Goal: Information Seeking & Learning: Learn about a topic

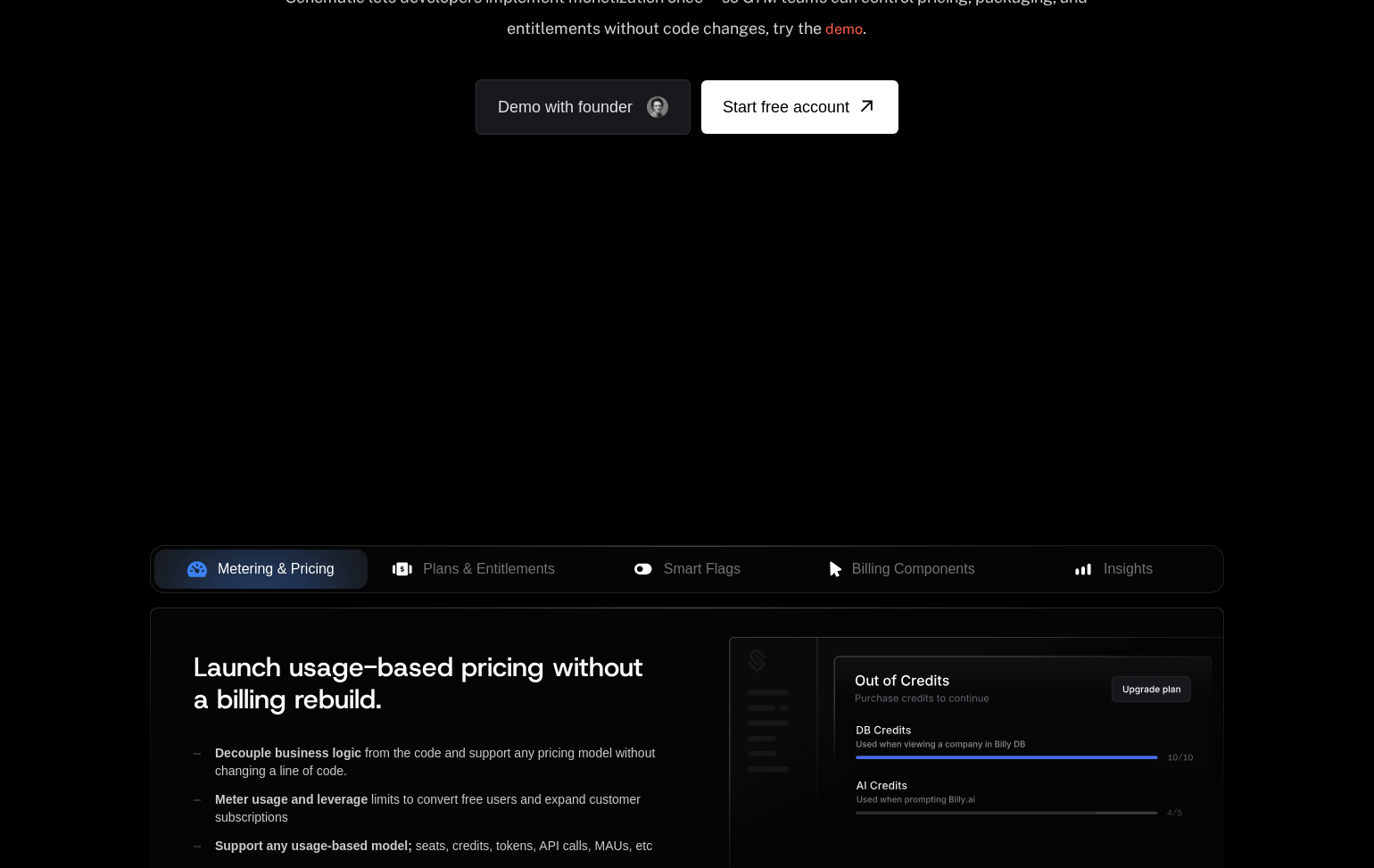
scroll to position [299, 0]
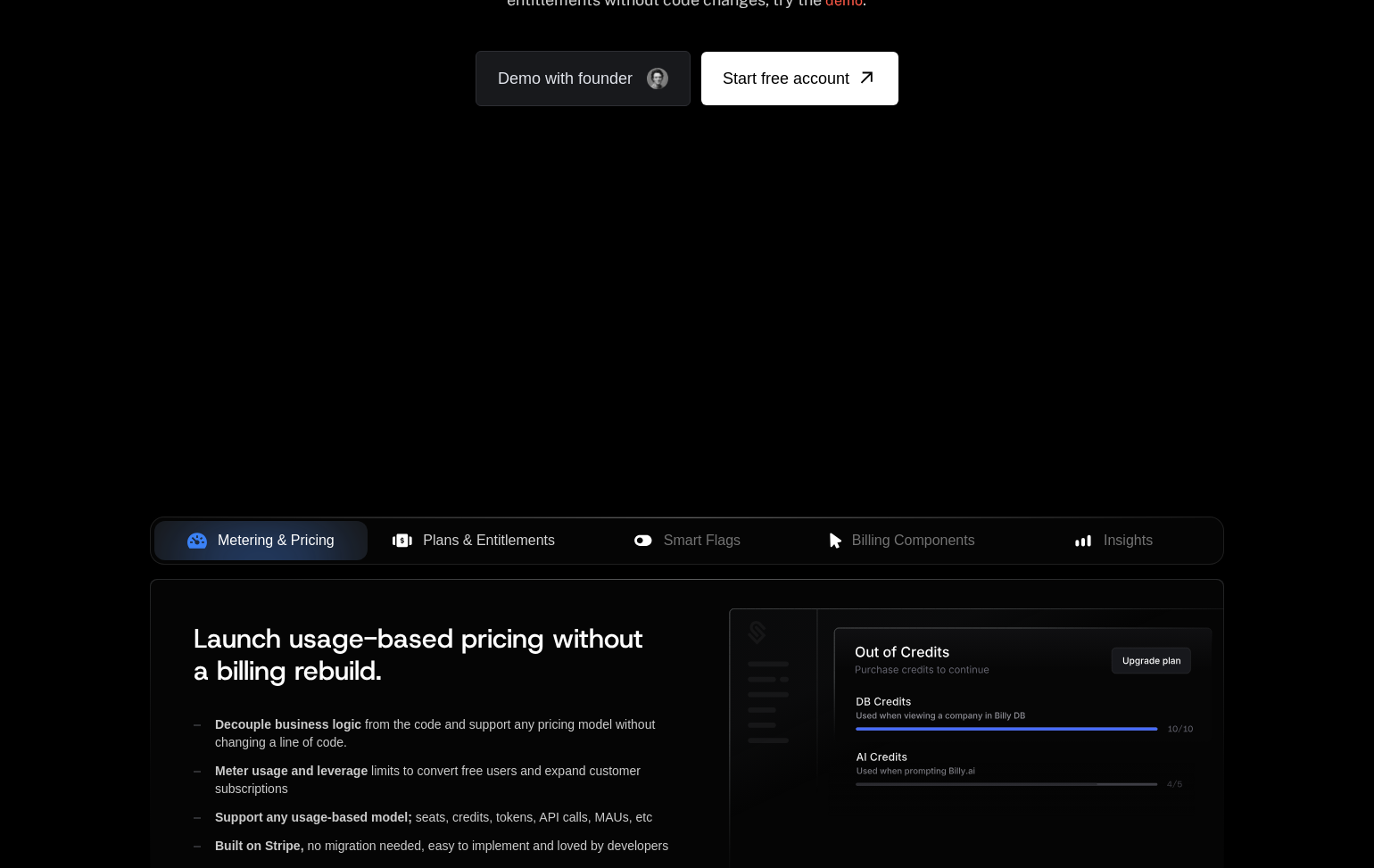
click at [499, 560] on div "Metering & Pricing Plans & Entitlements Smart Flags Billing Components Insights" at bounding box center [686, 540] width 1074 height 48
click at [499, 554] on button "Plans & Entitlements" at bounding box center [474, 540] width 214 height 39
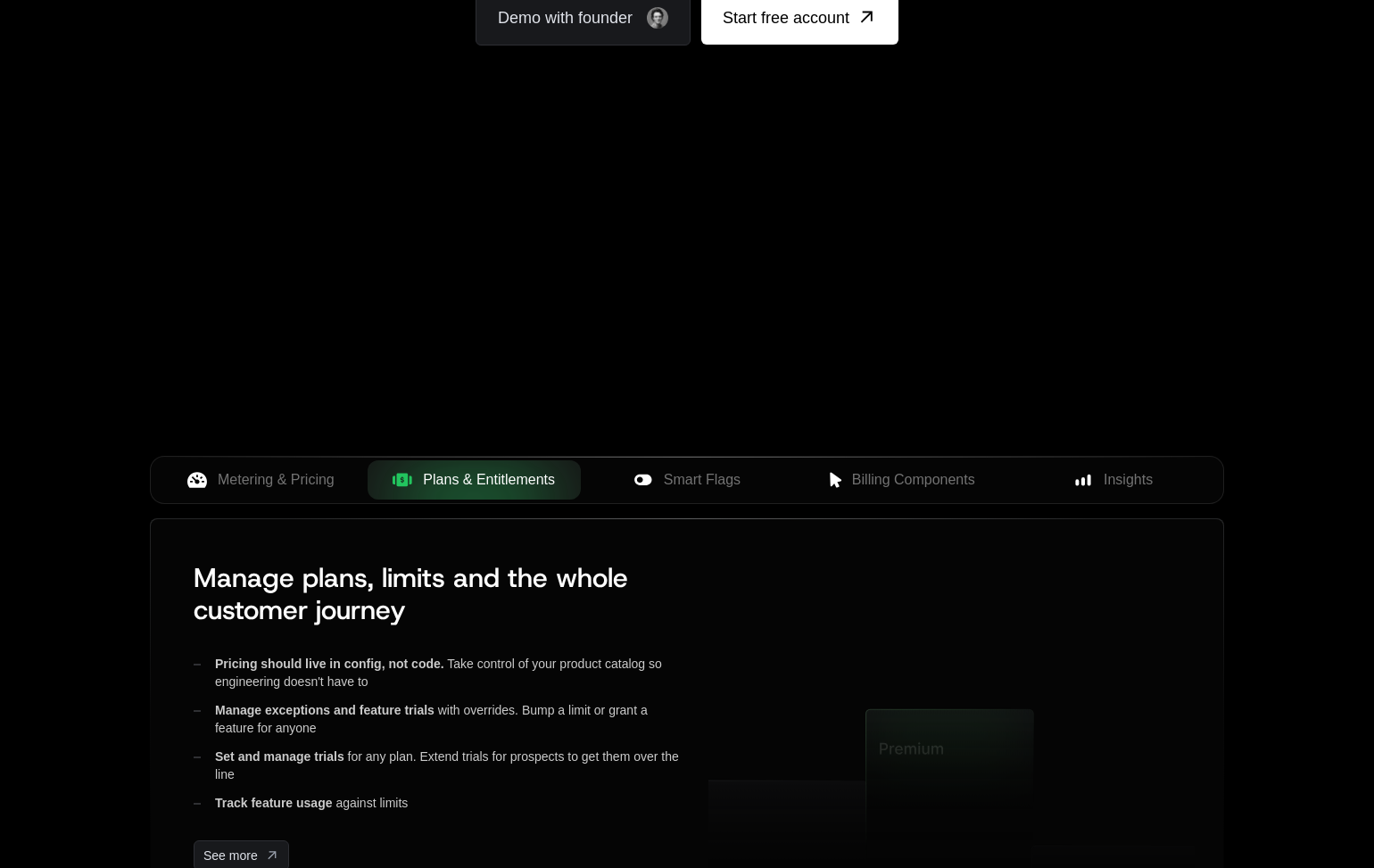
scroll to position [385, 0]
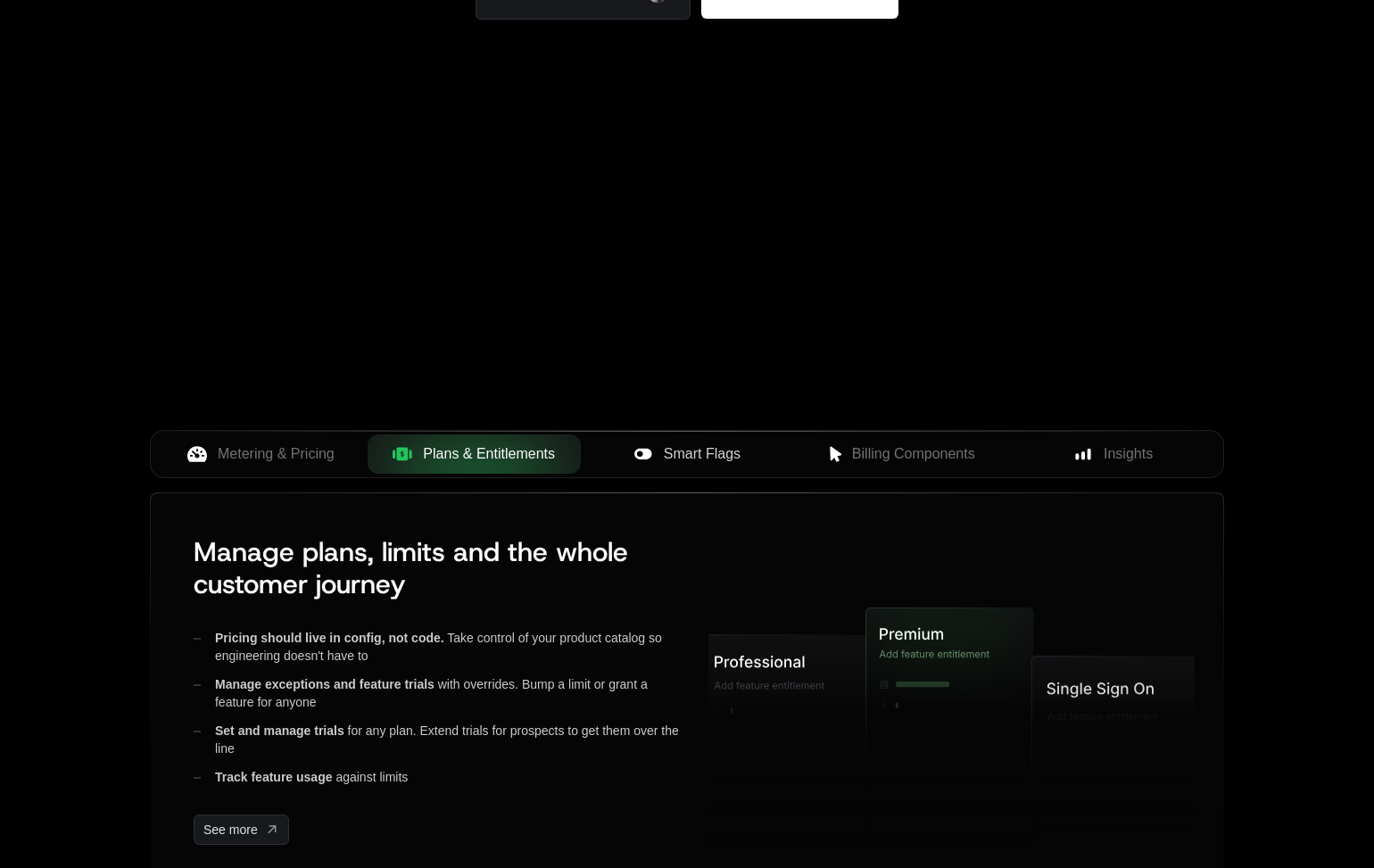
click at [673, 456] on span "Smart Flags" at bounding box center [702, 454] width 77 height 21
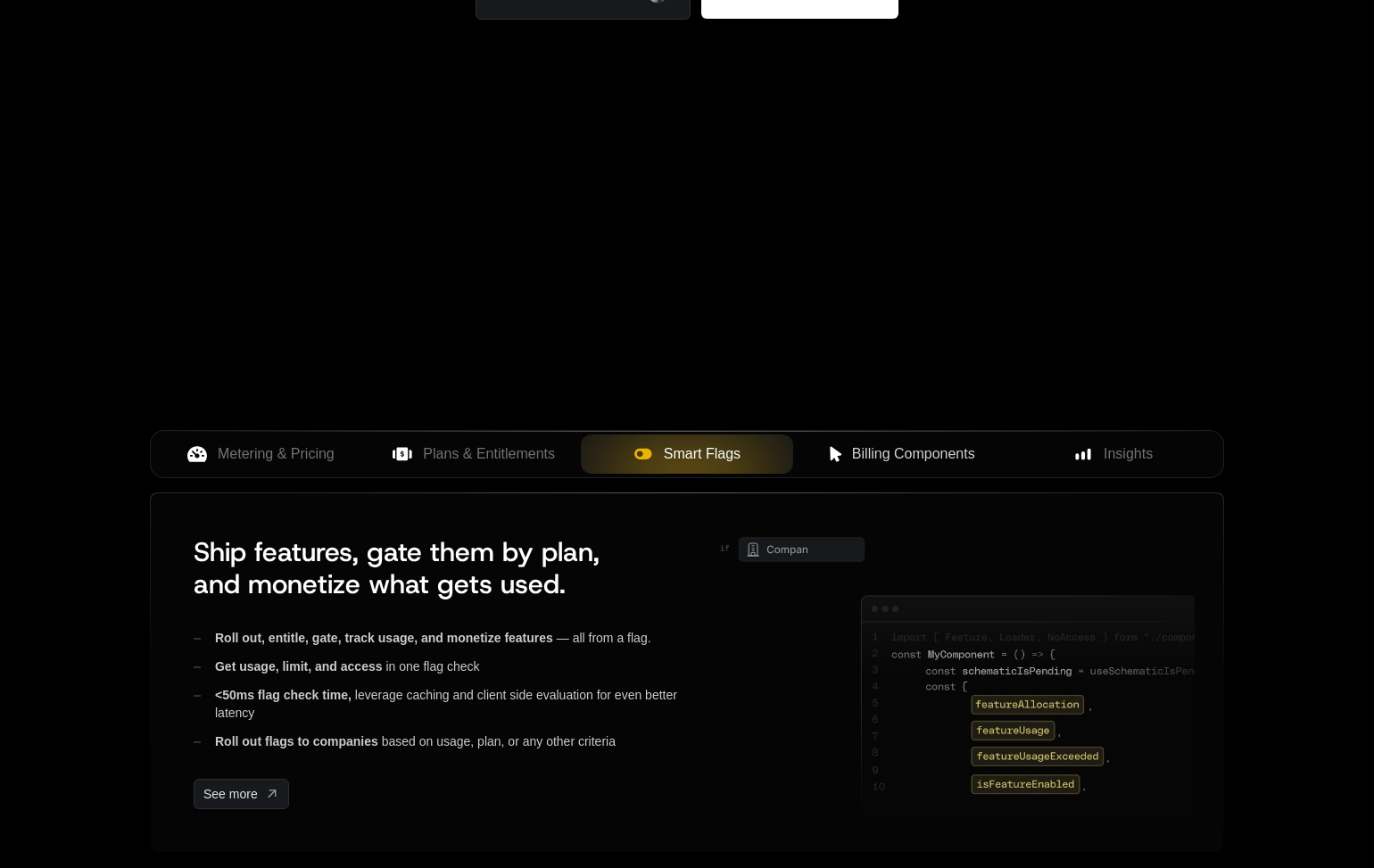
click at [857, 456] on span "Billing Components" at bounding box center [914, 454] width 123 height 21
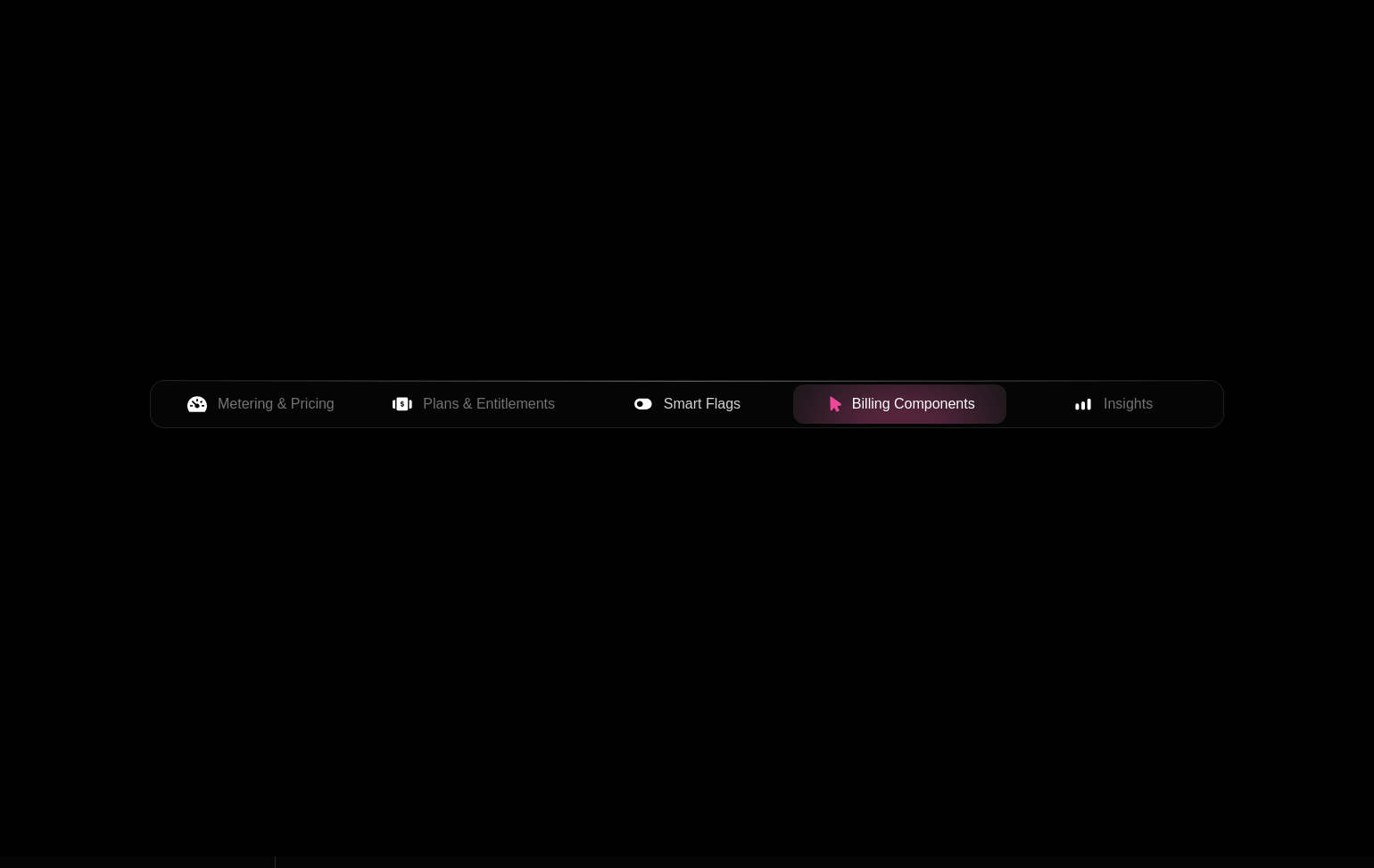
scroll to position [488, 0]
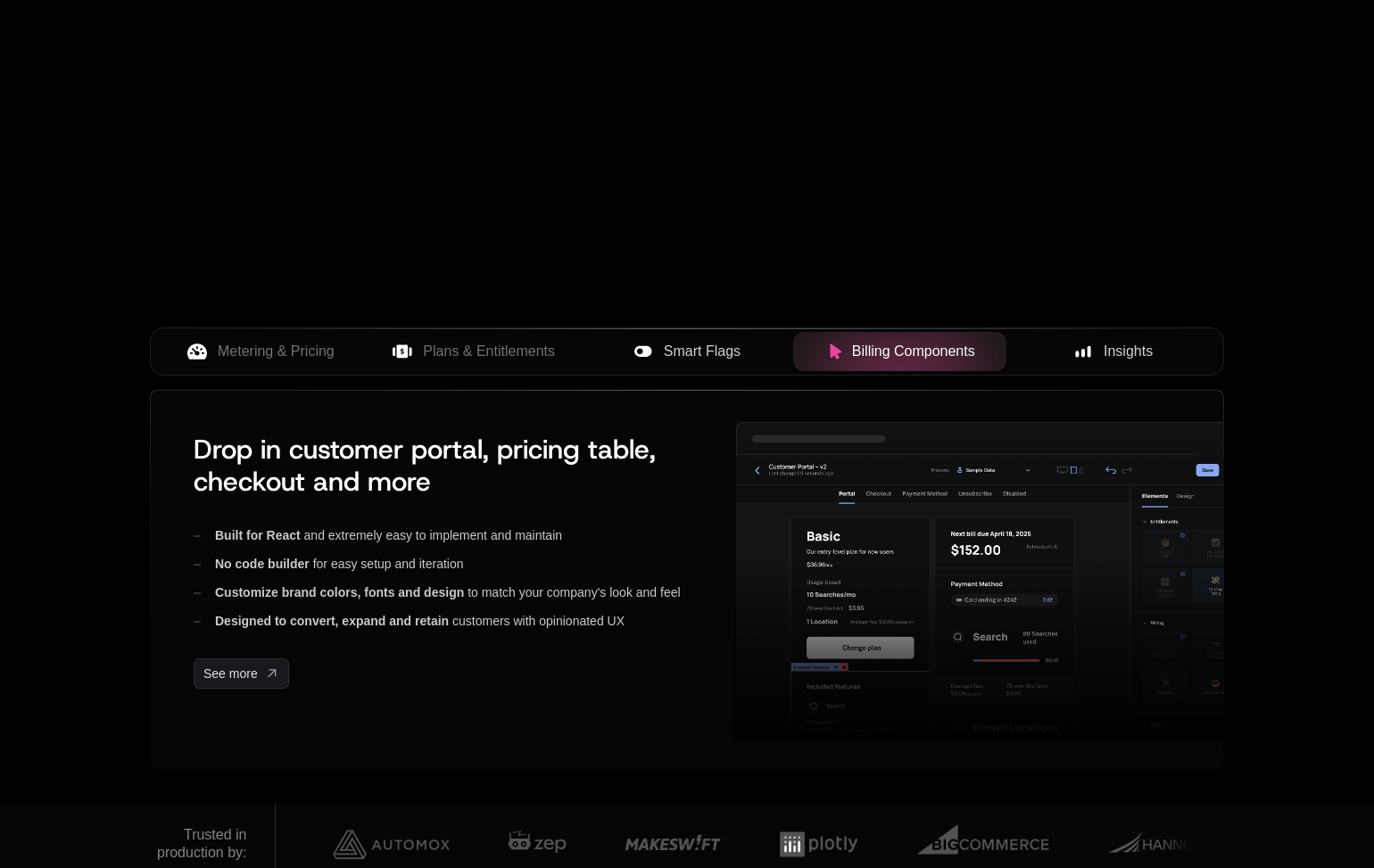
click at [1094, 355] on div "Insights" at bounding box center [1112, 351] width 185 height 21
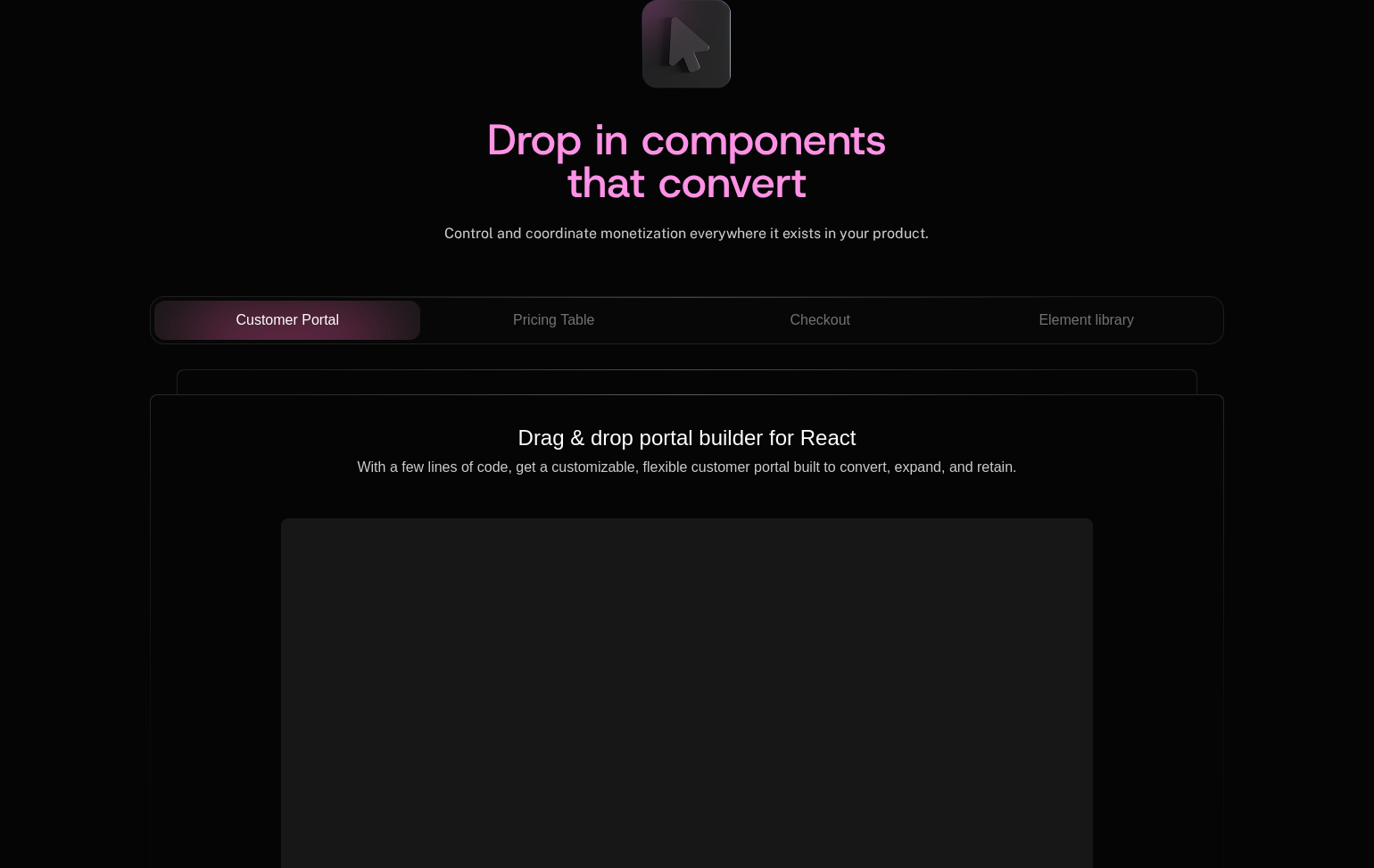
scroll to position [6215, 0]
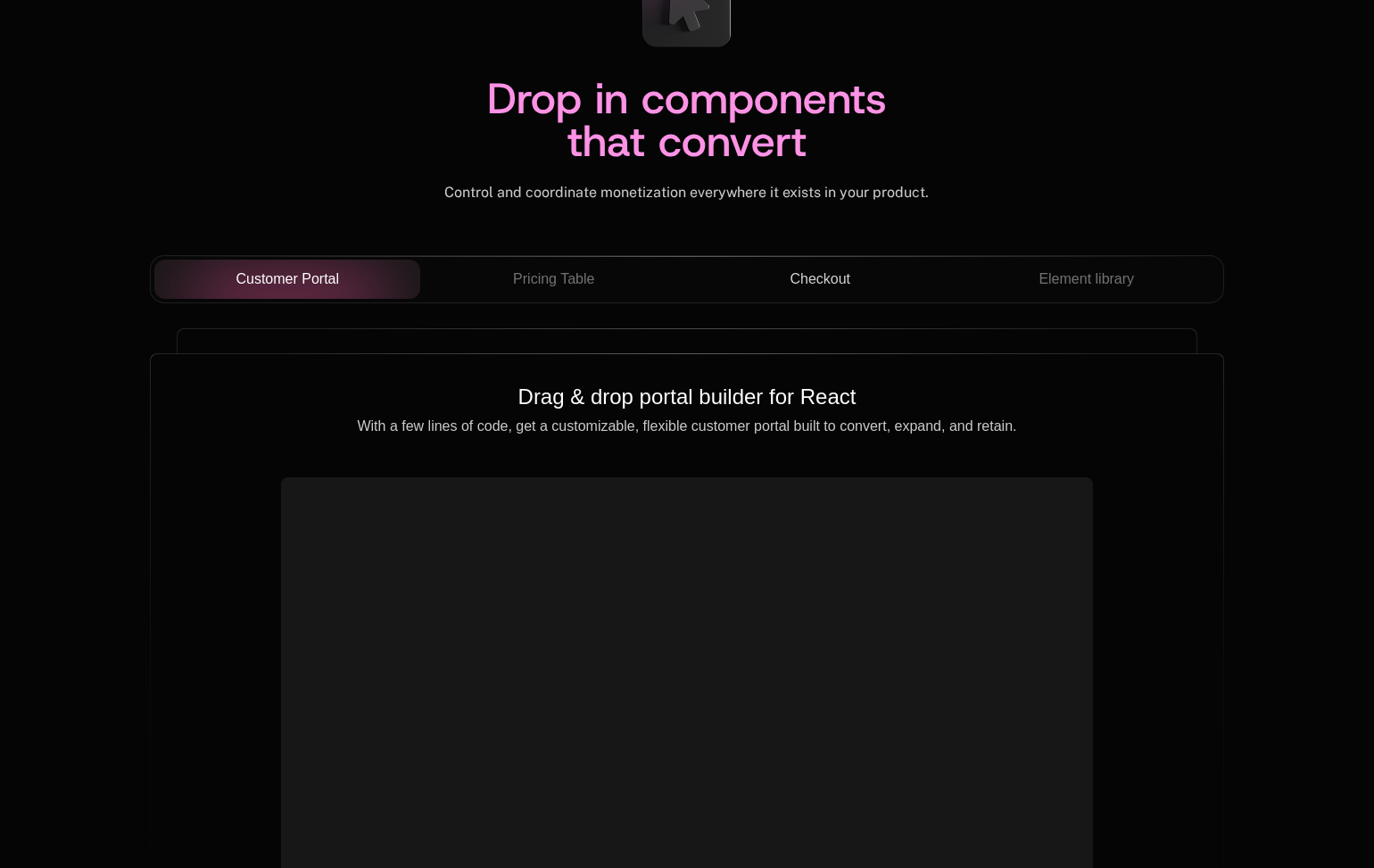
click at [827, 274] on span "Checkout" at bounding box center [819, 279] width 60 height 21
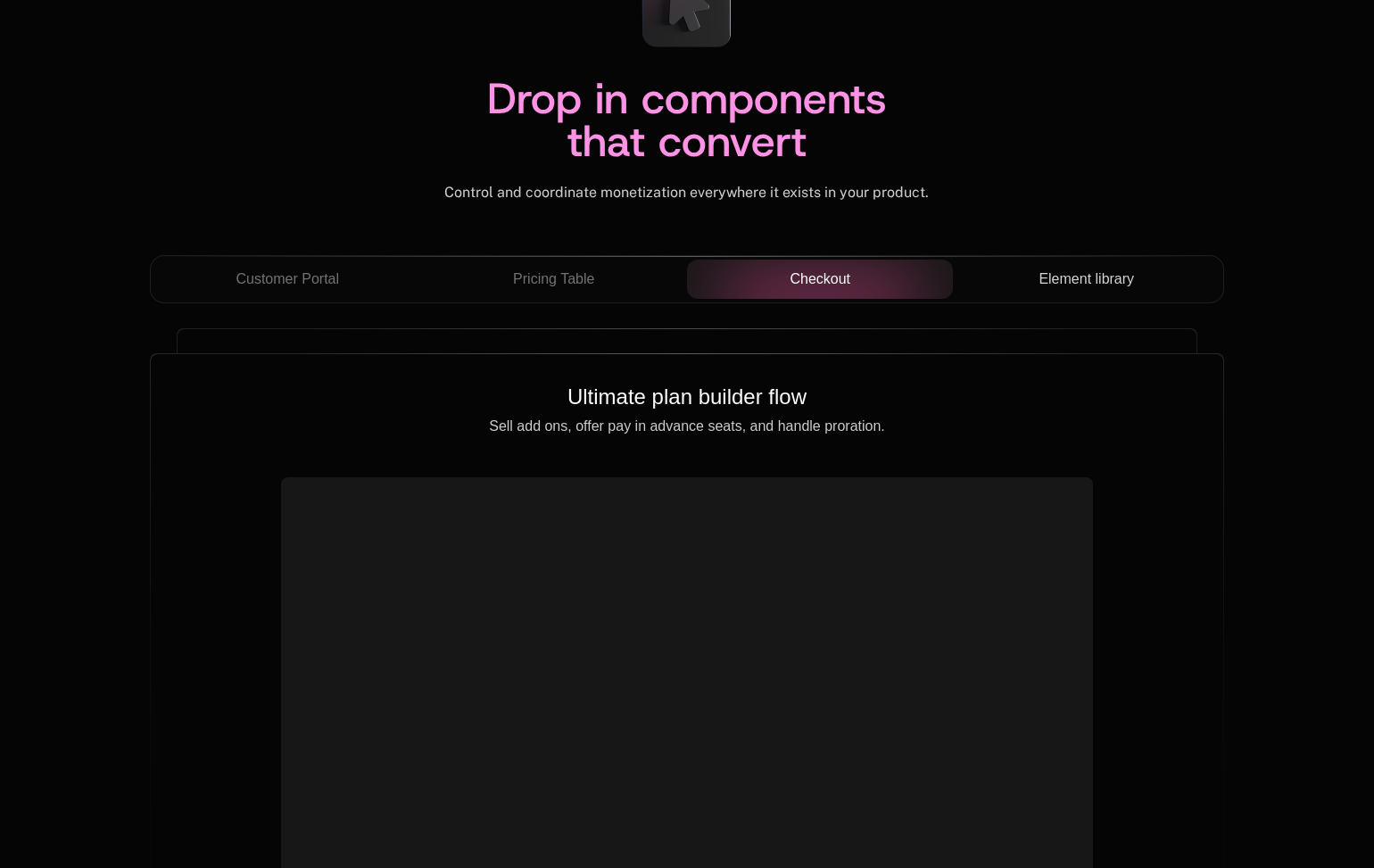
click at [1092, 274] on span "Element library" at bounding box center [1086, 279] width 96 height 21
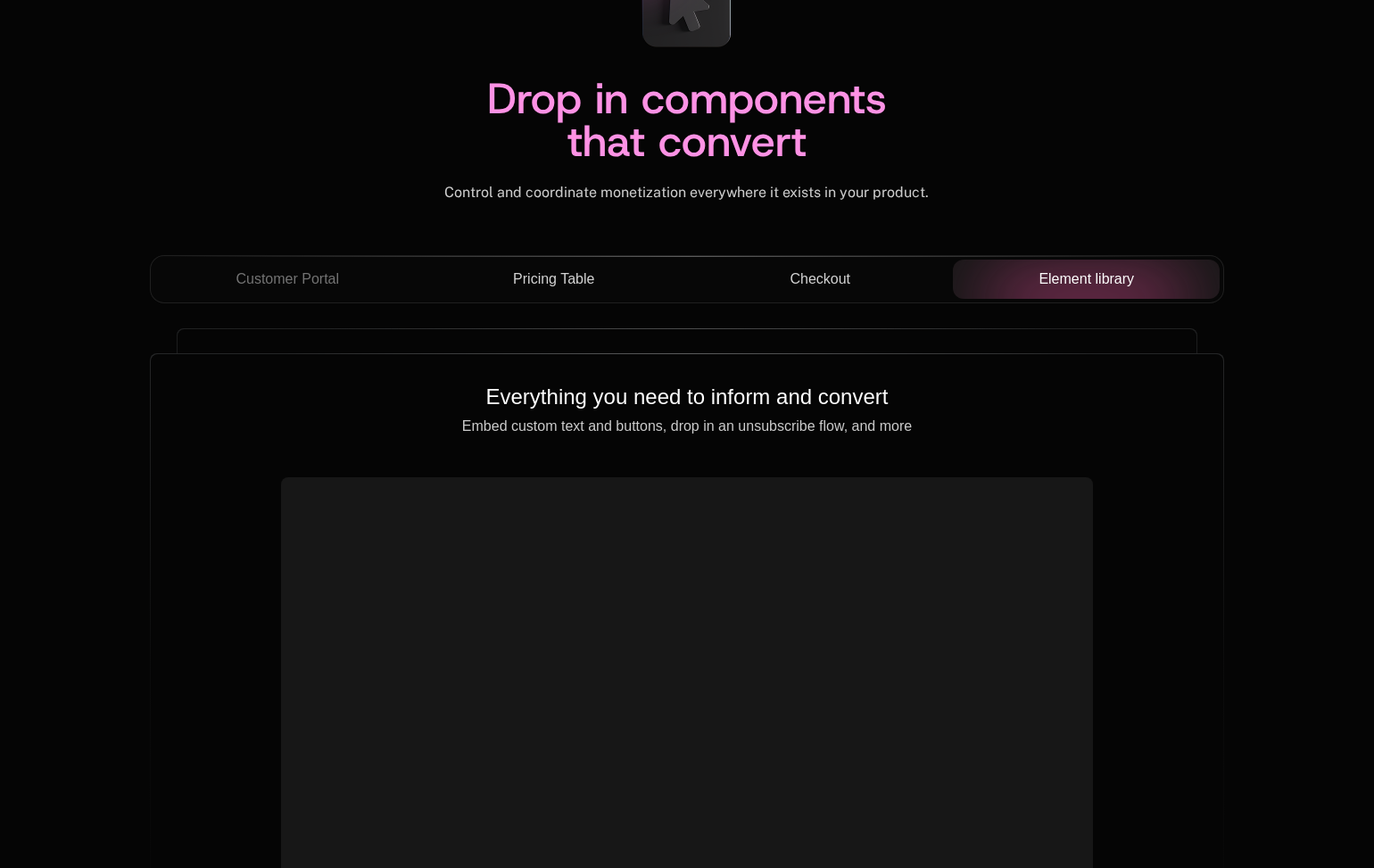
click at [589, 264] on button "Pricing Table" at bounding box center [553, 279] width 266 height 39
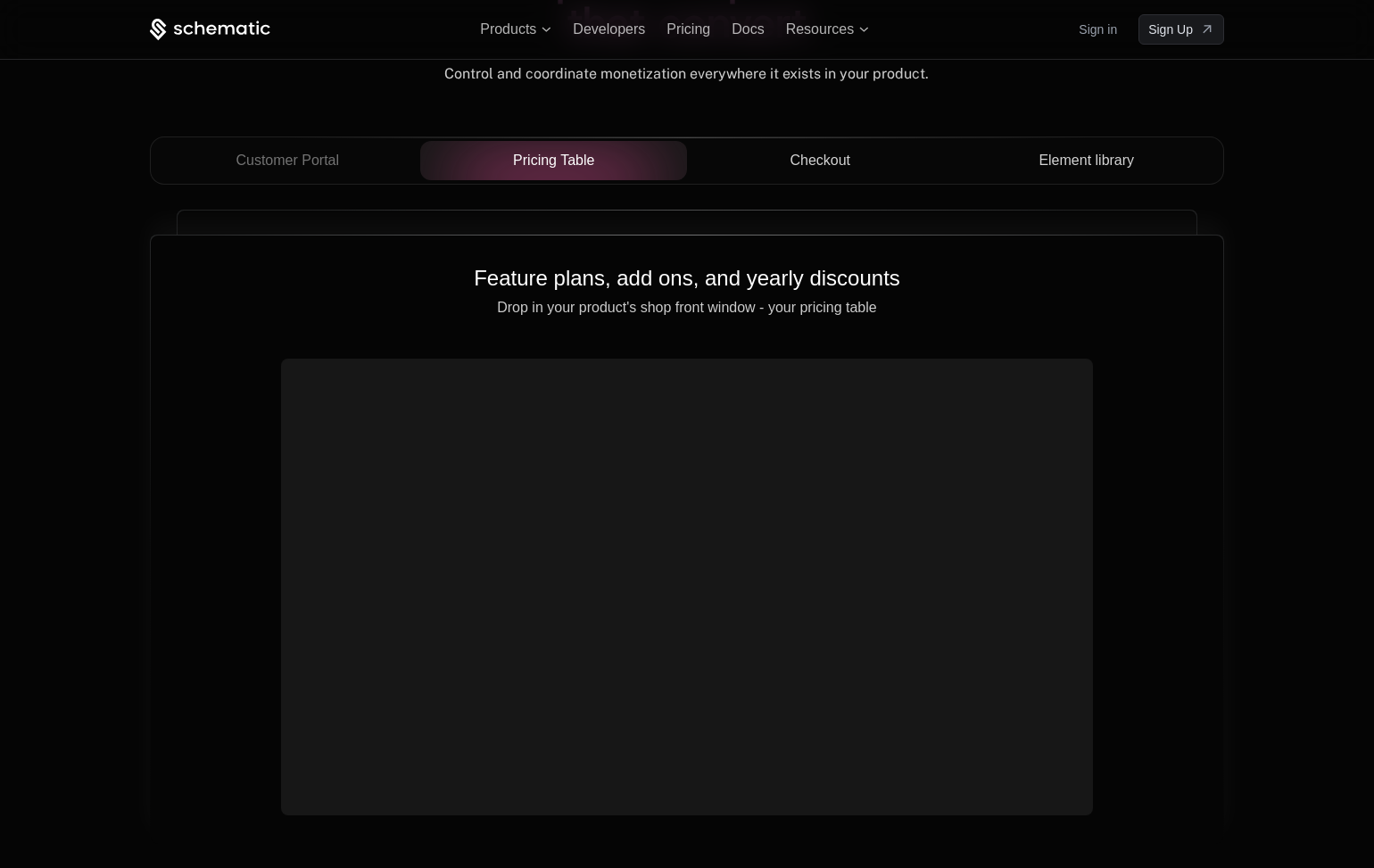
scroll to position [6327, 0]
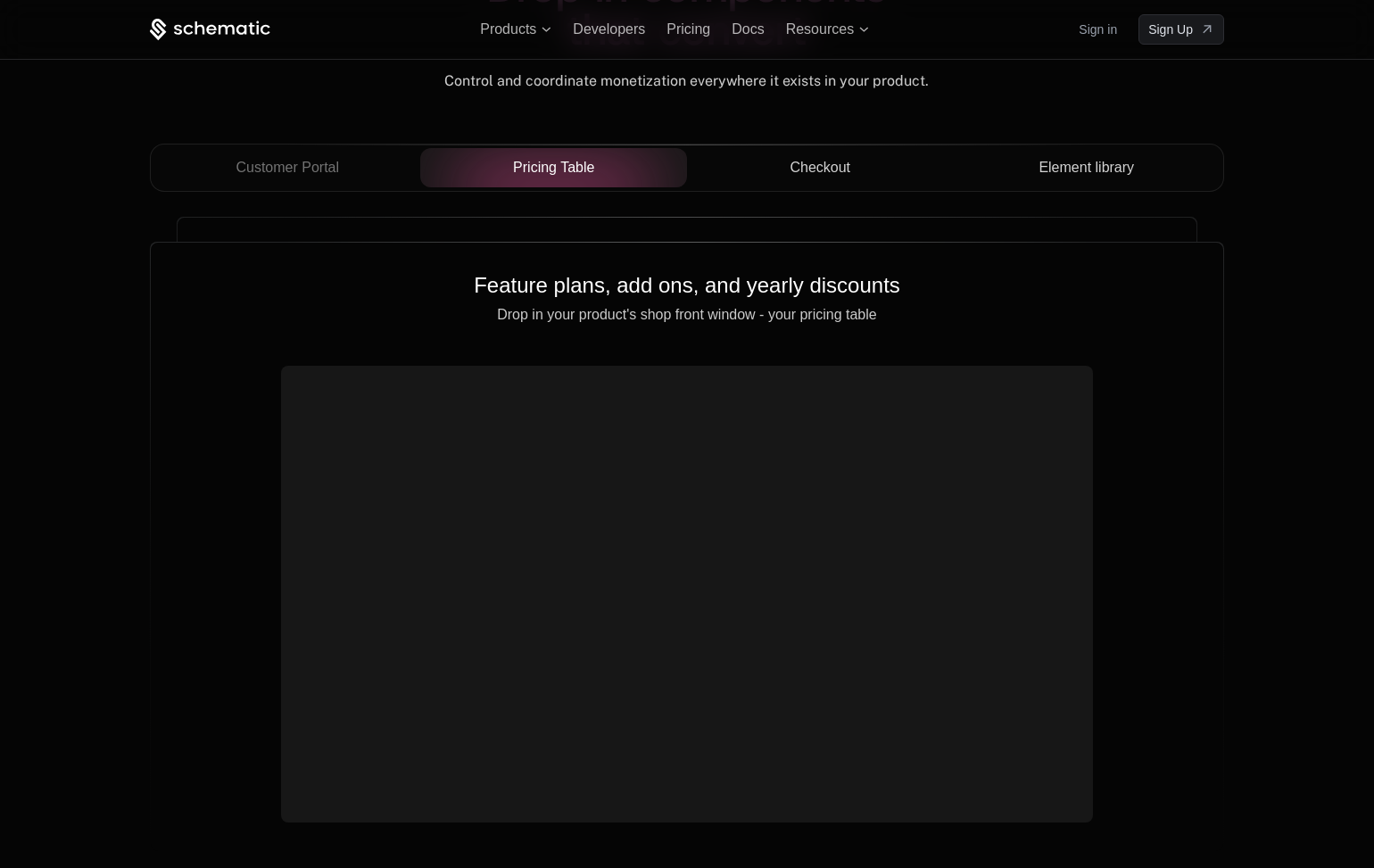
click at [813, 164] on span "Checkout" at bounding box center [819, 167] width 60 height 21
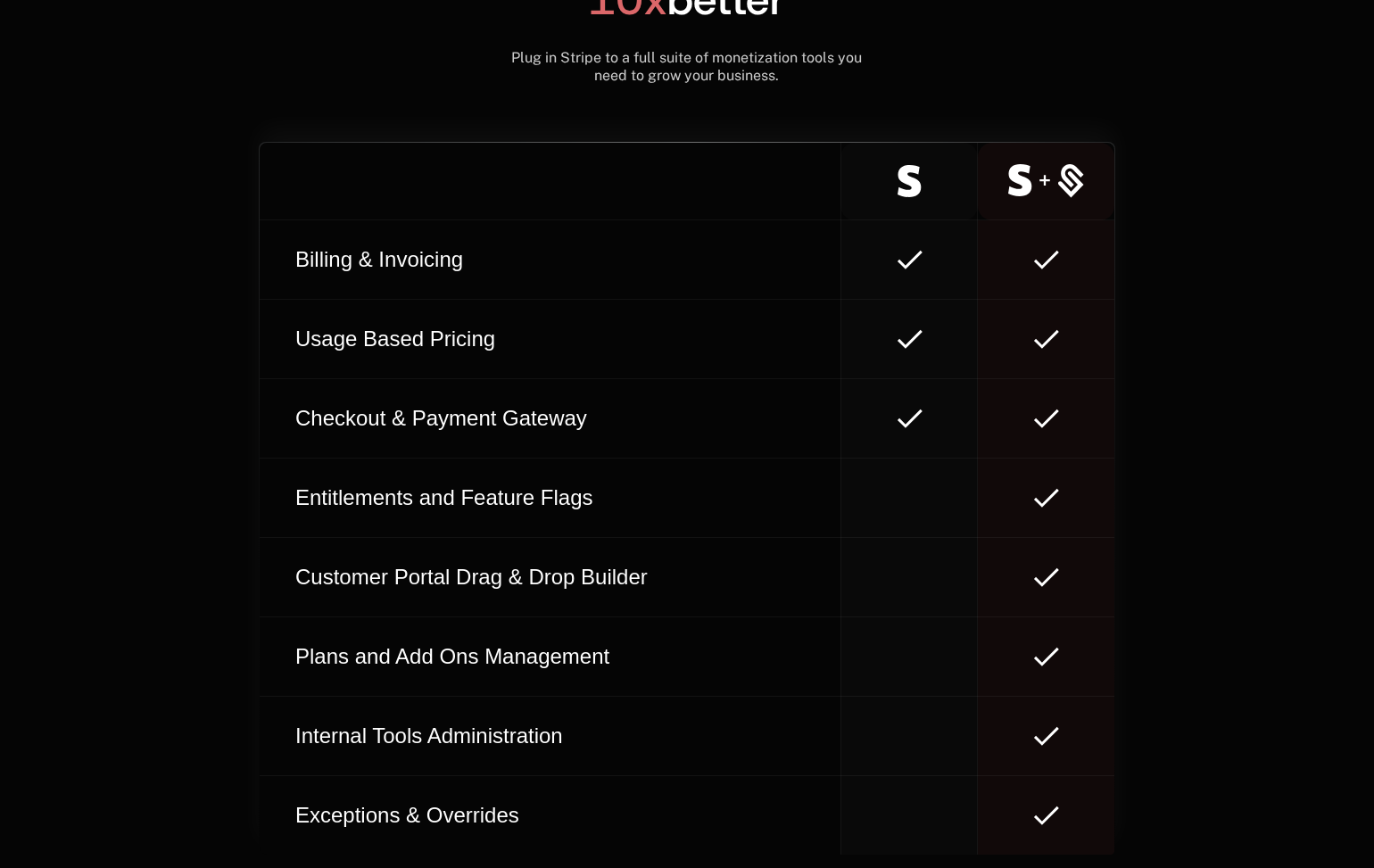
scroll to position [10307, 0]
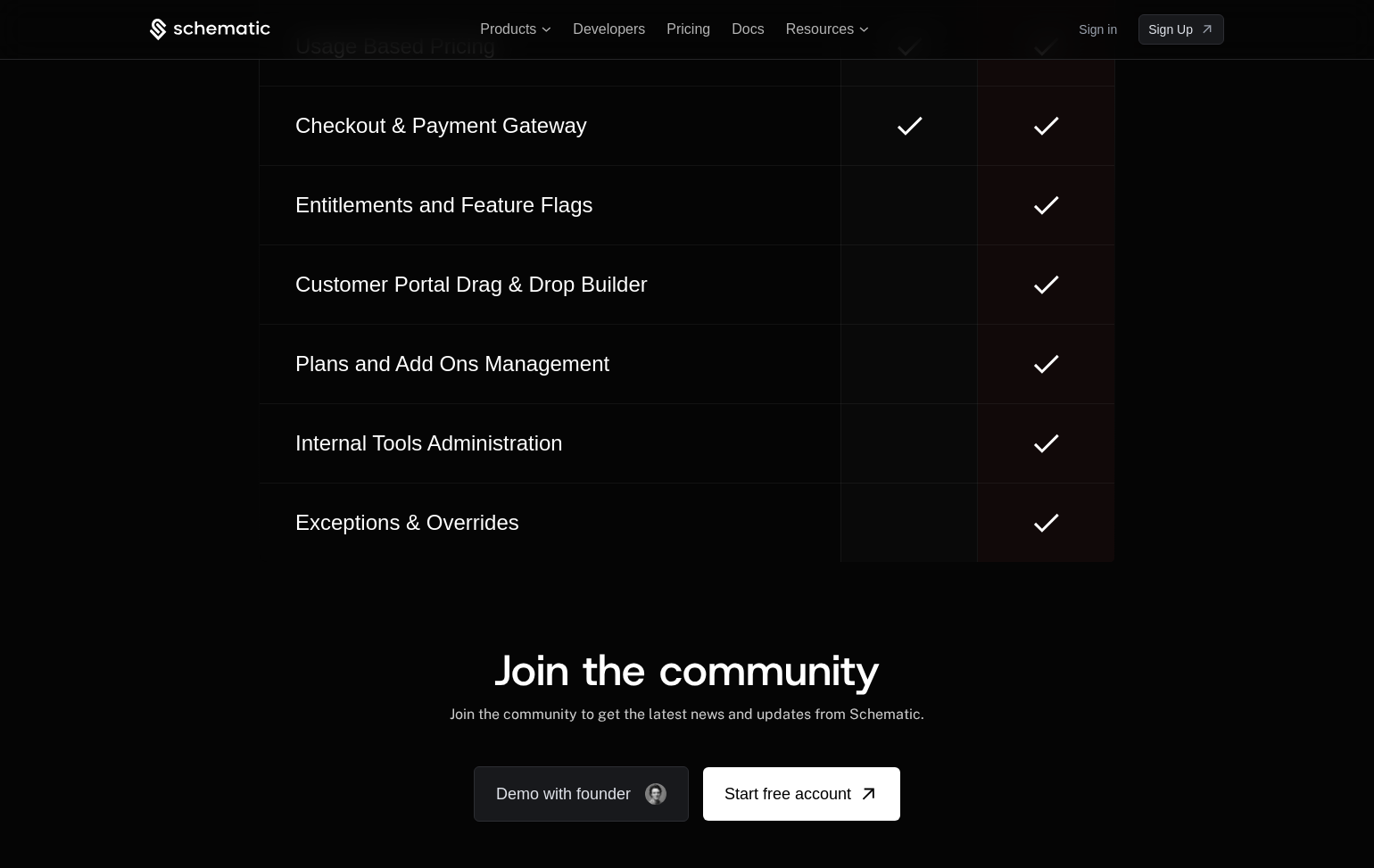
scroll to position [10076, 0]
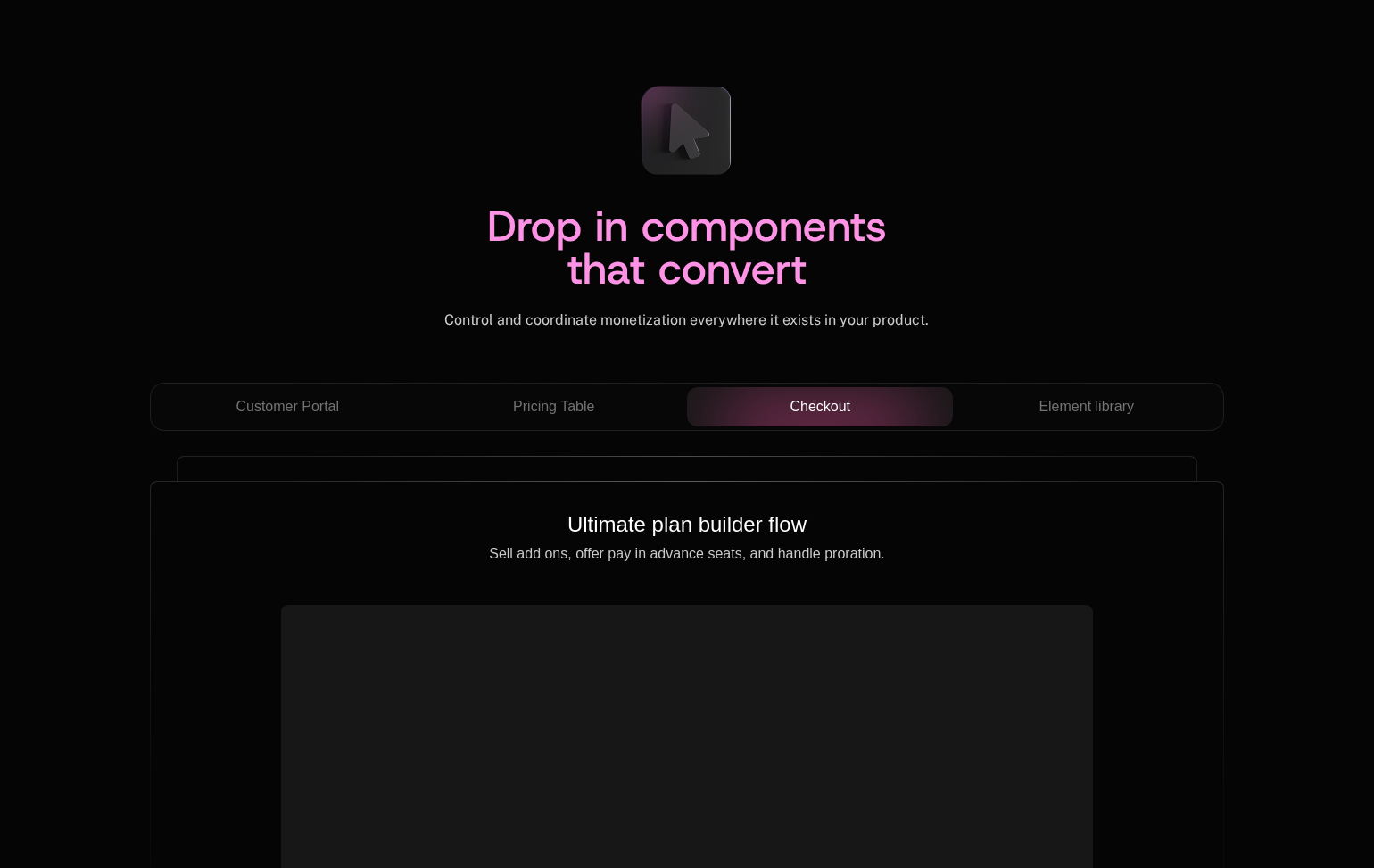
scroll to position [6090, 0]
click at [1080, 405] on span "Element library" at bounding box center [1086, 405] width 96 height 21
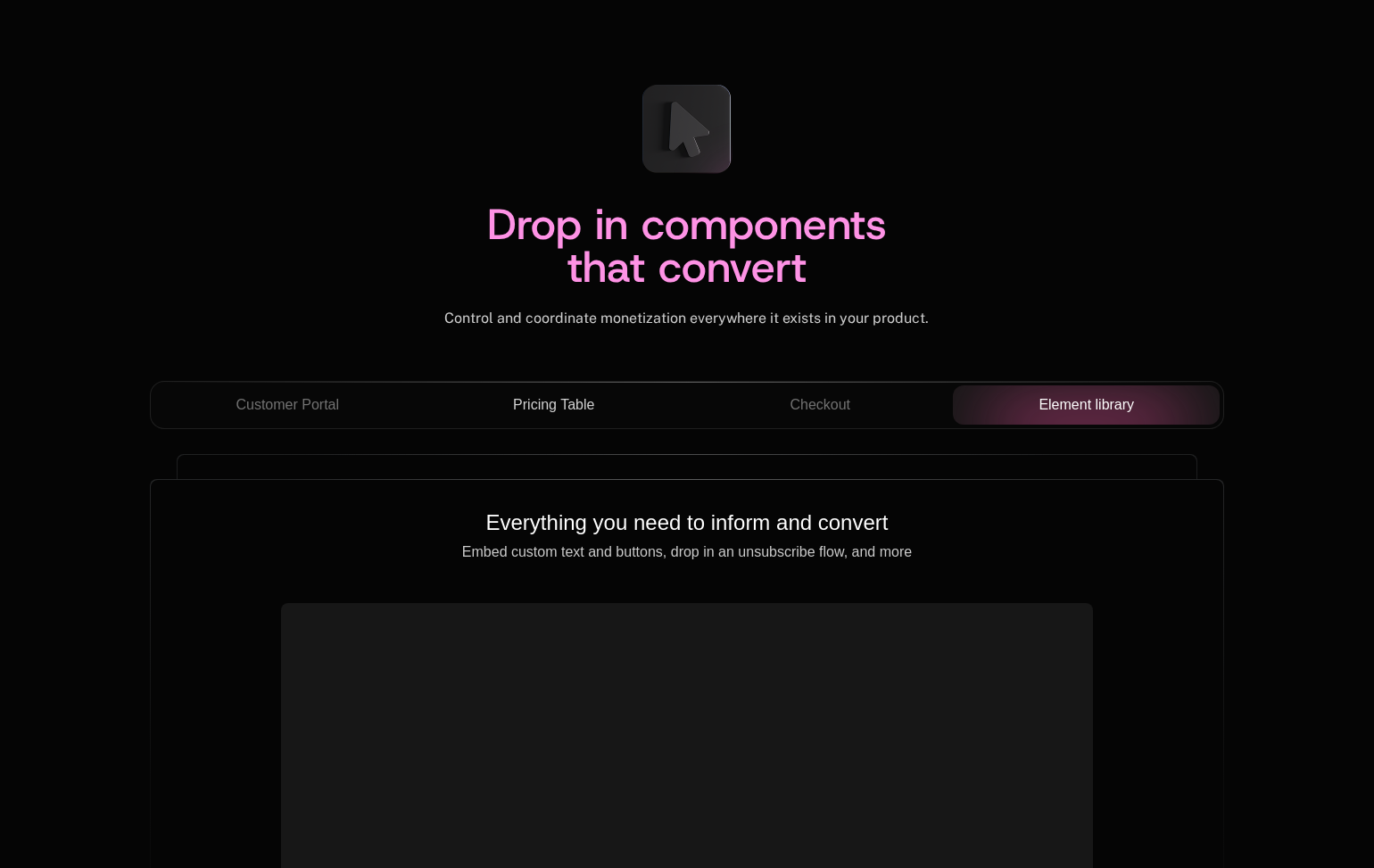
click at [577, 419] on button "Pricing Table" at bounding box center [553, 405] width 266 height 39
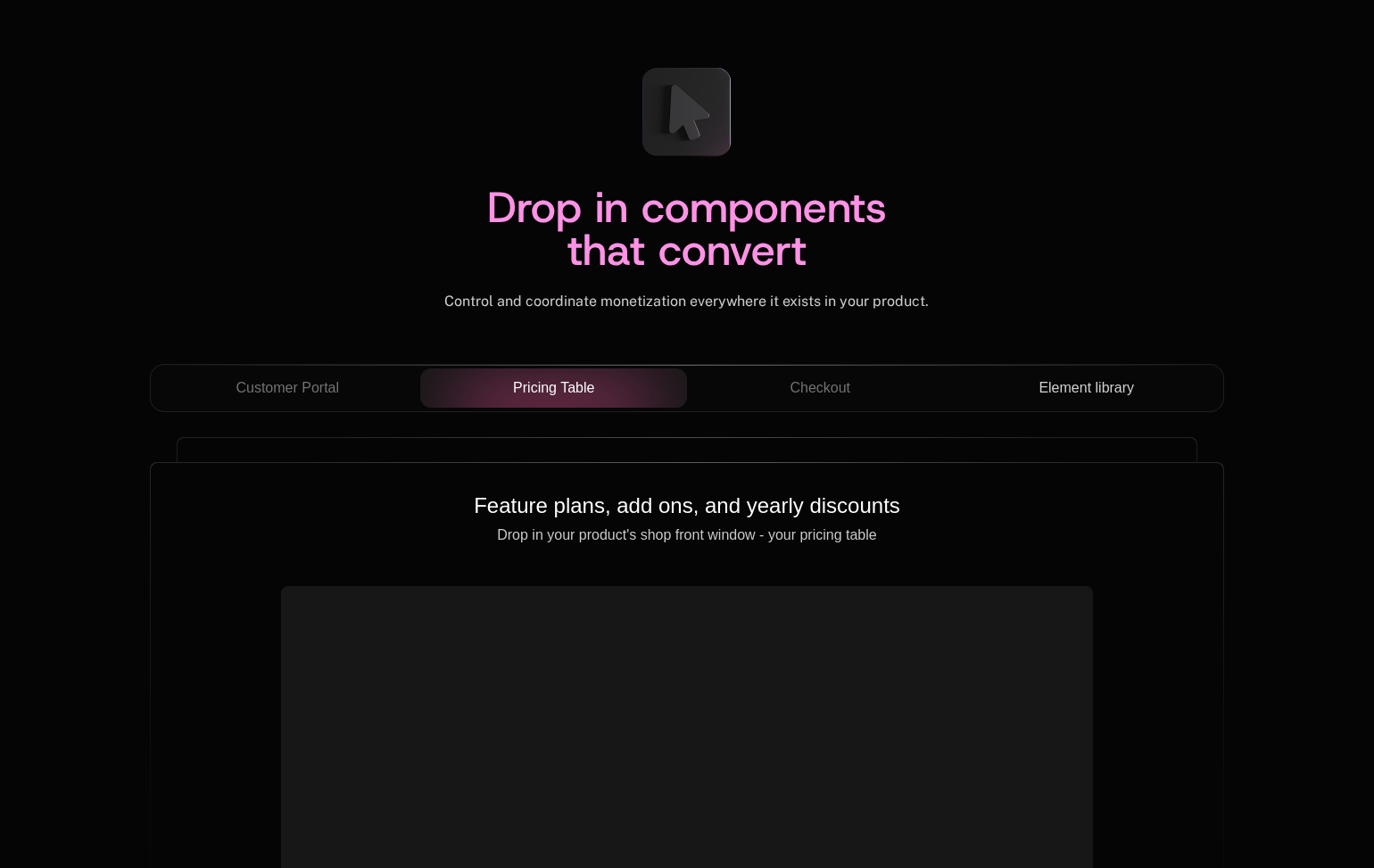
scroll to position [6108, 0]
click at [817, 381] on span "Checkout" at bounding box center [819, 386] width 60 height 21
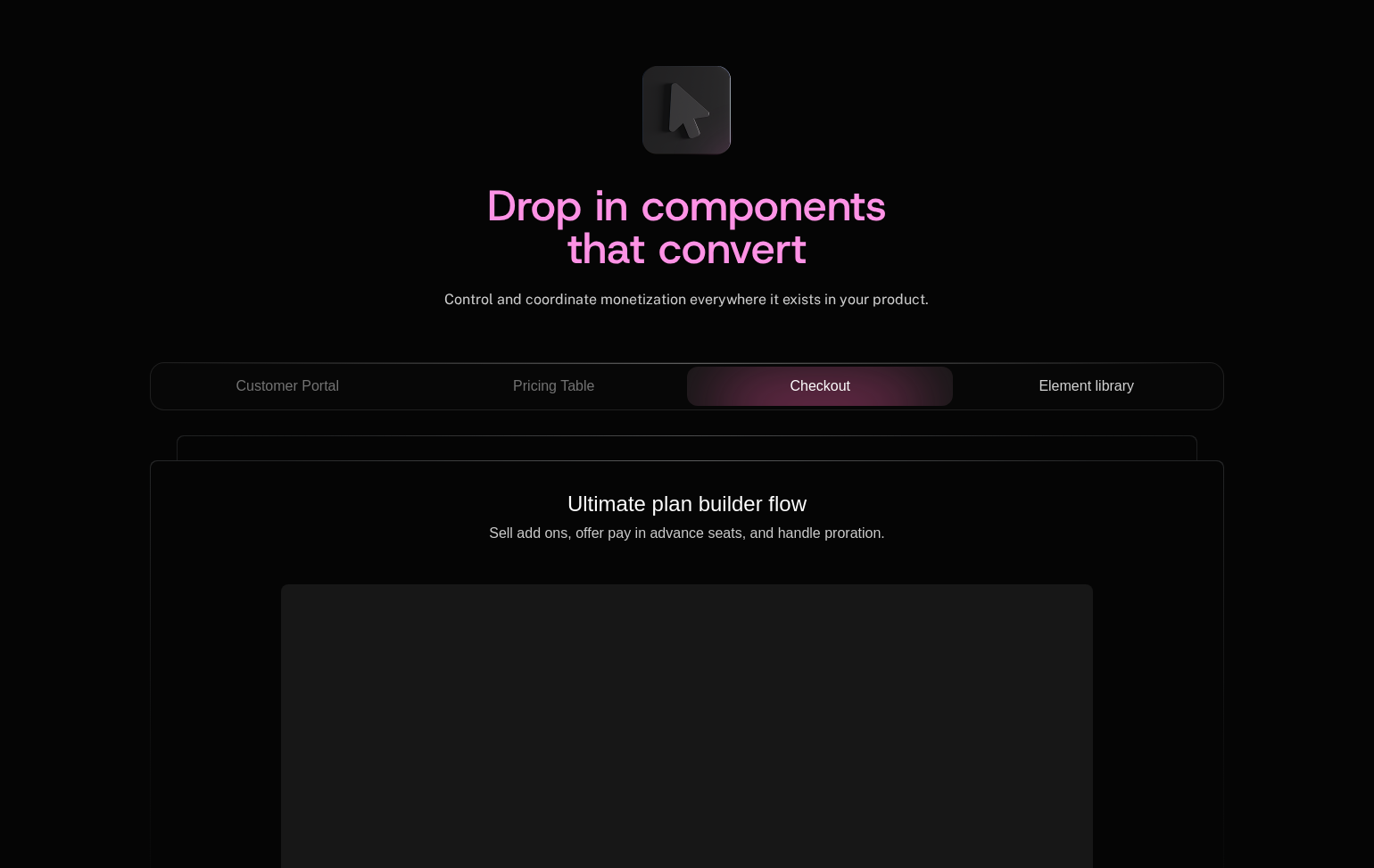
click at [1096, 392] on span "Element library" at bounding box center [1086, 386] width 96 height 21
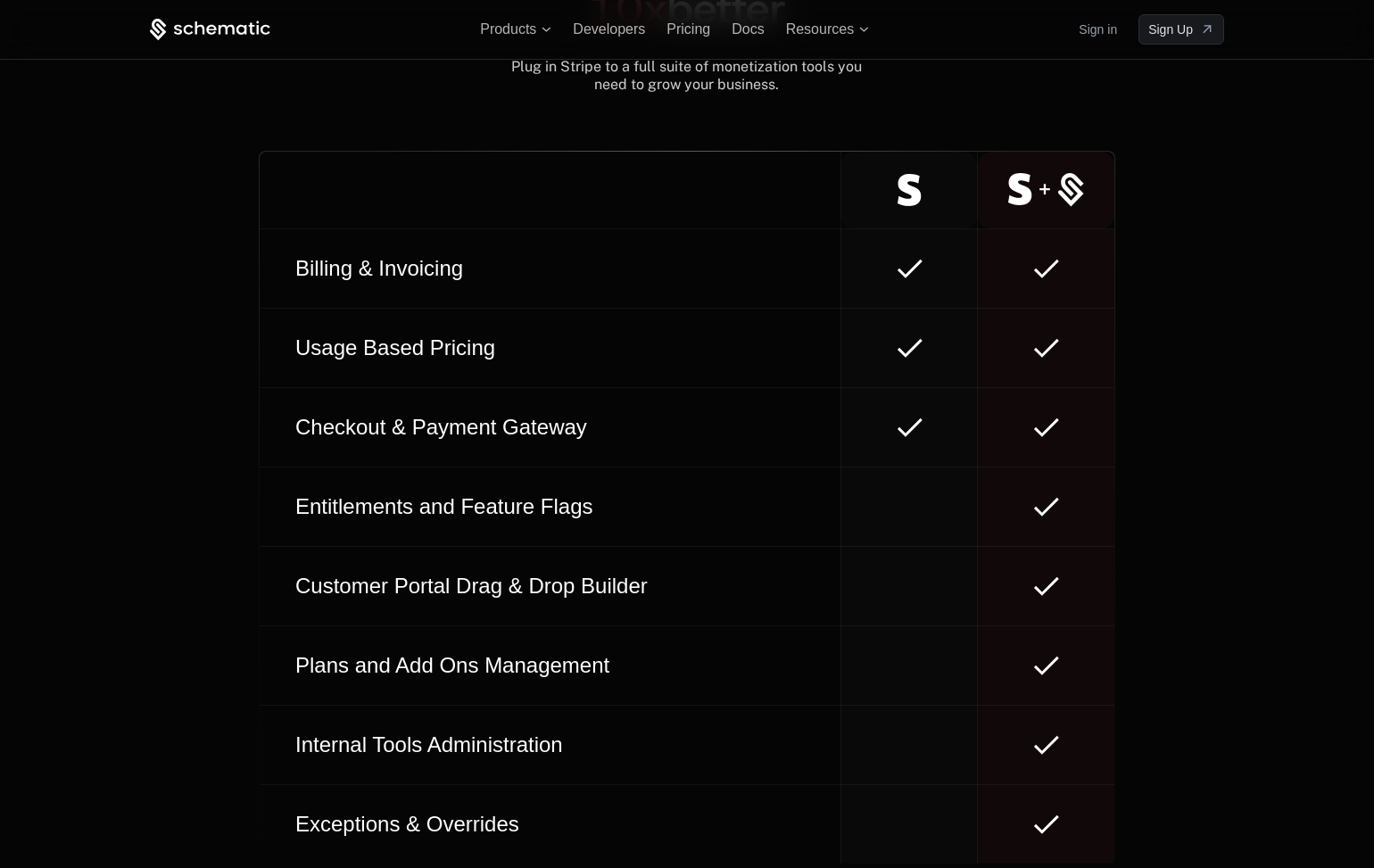
scroll to position [9960, 0]
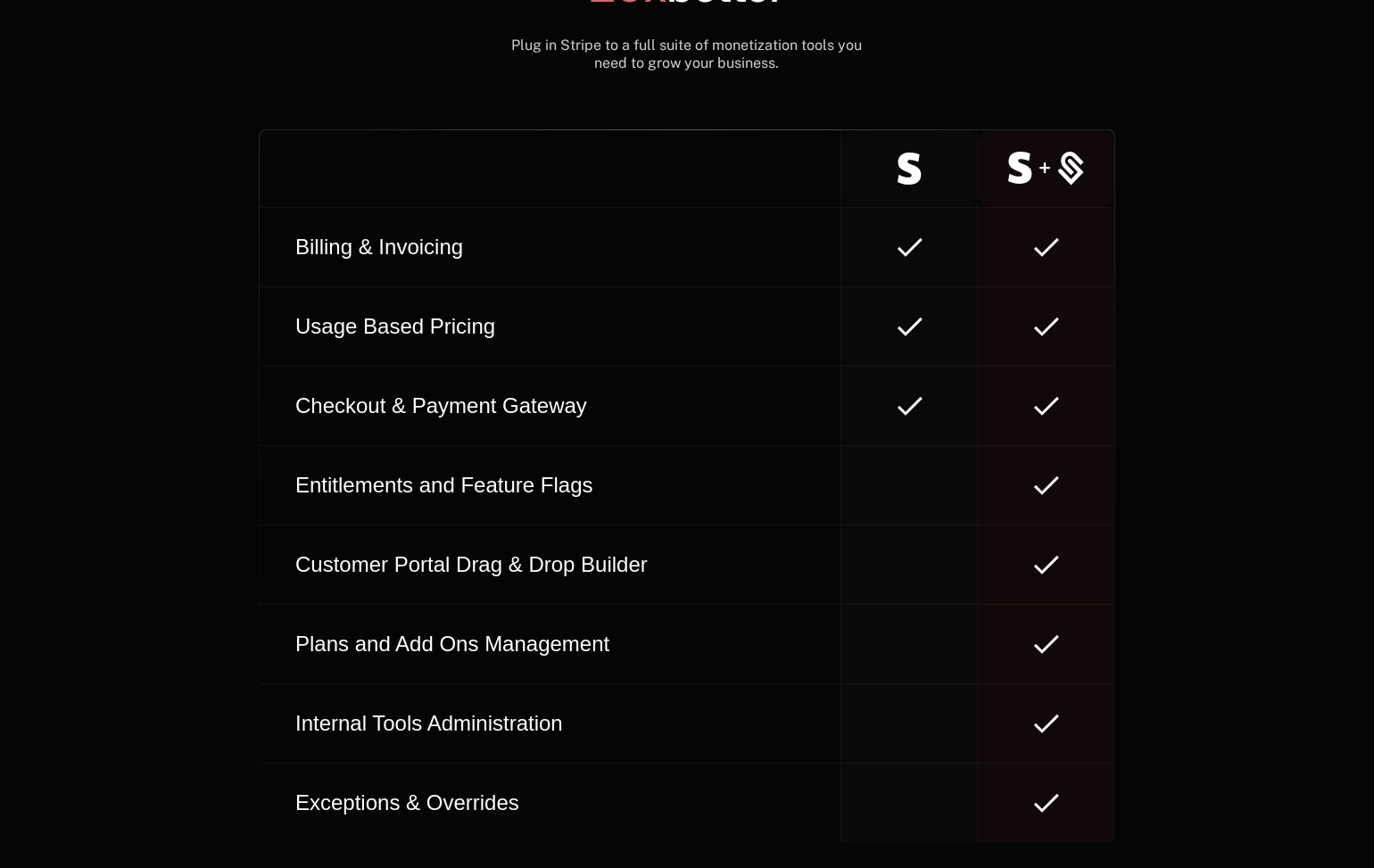
scroll to position [10021, 0]
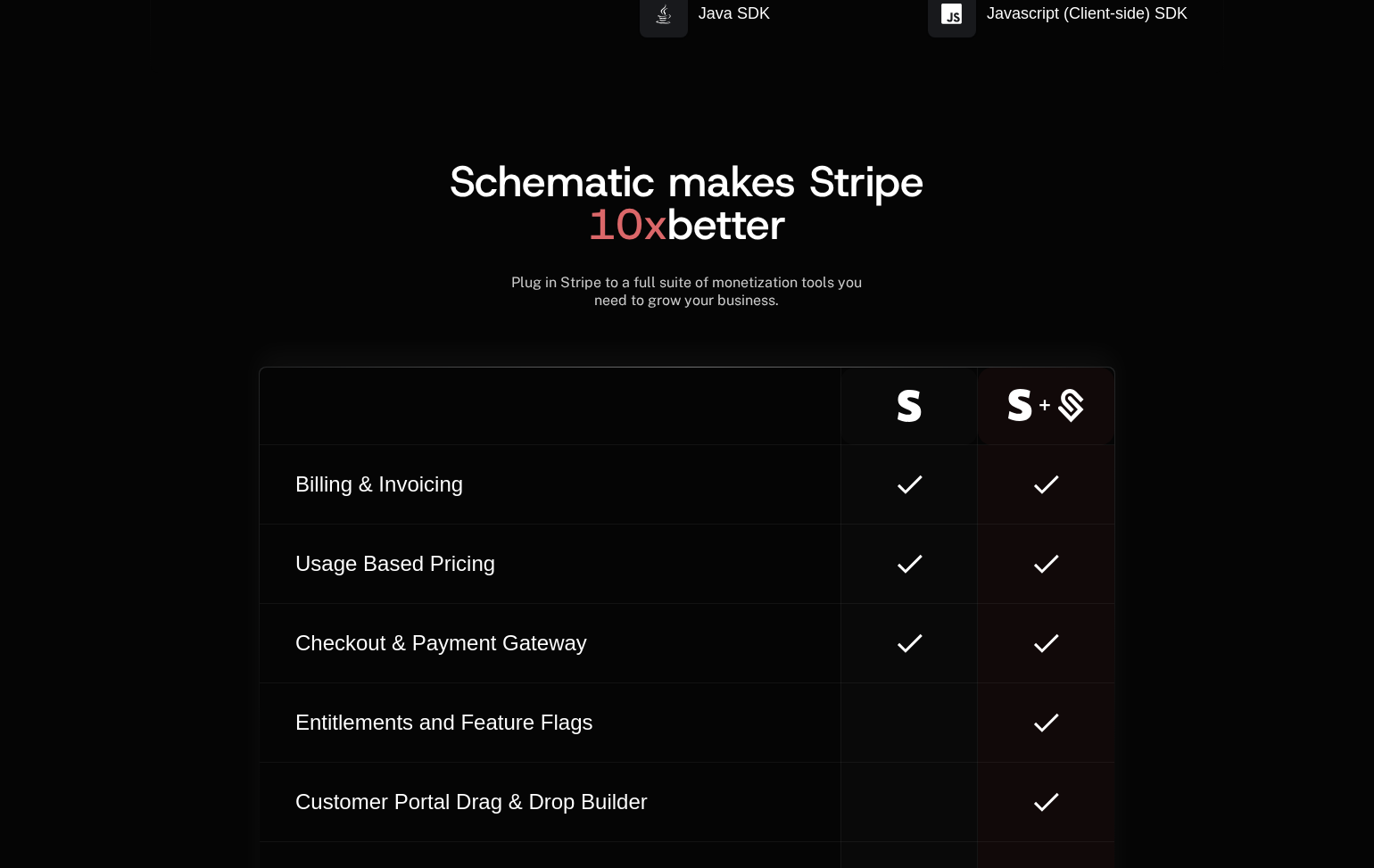
scroll to position [9997, 0]
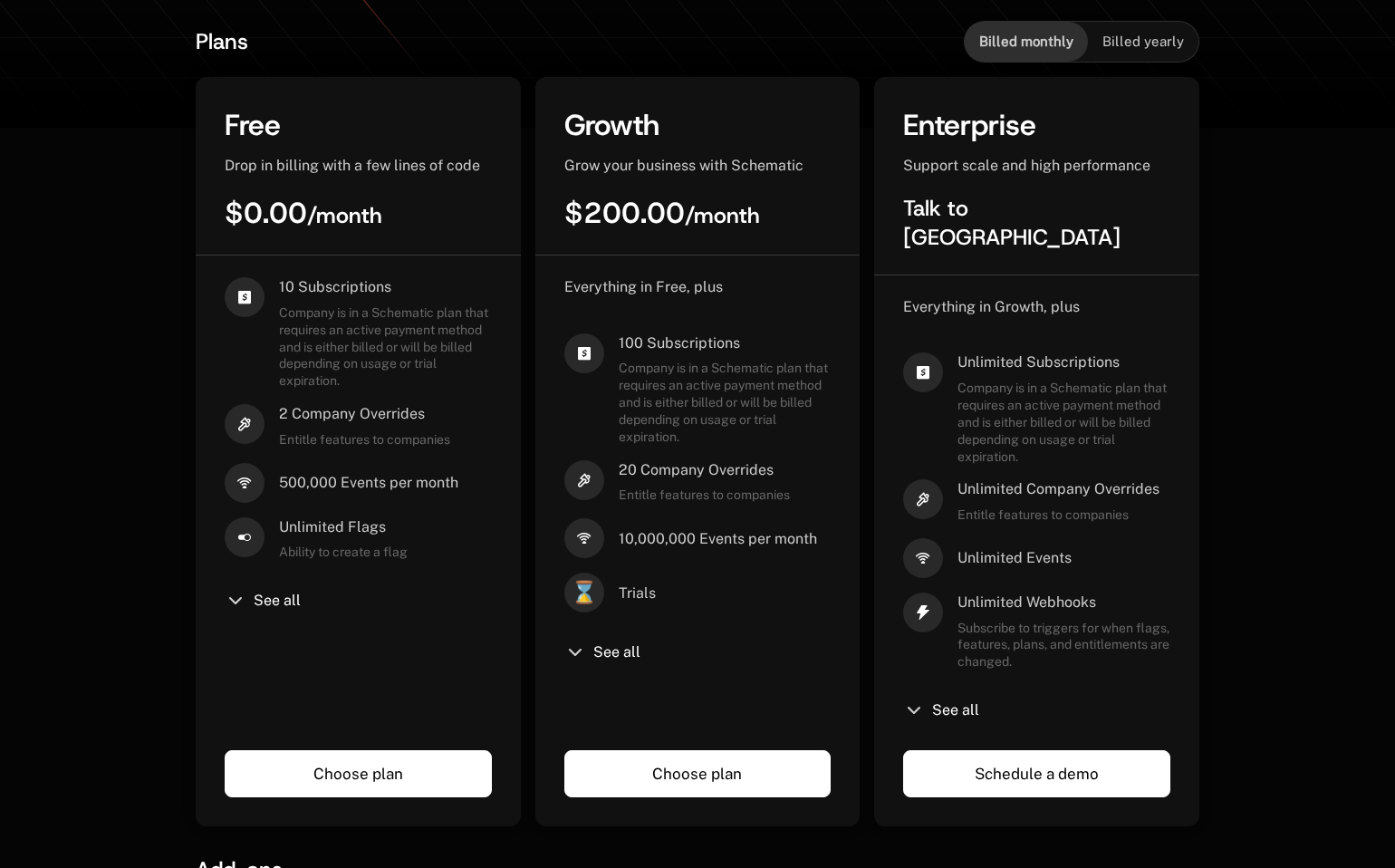
scroll to position [430, 2]
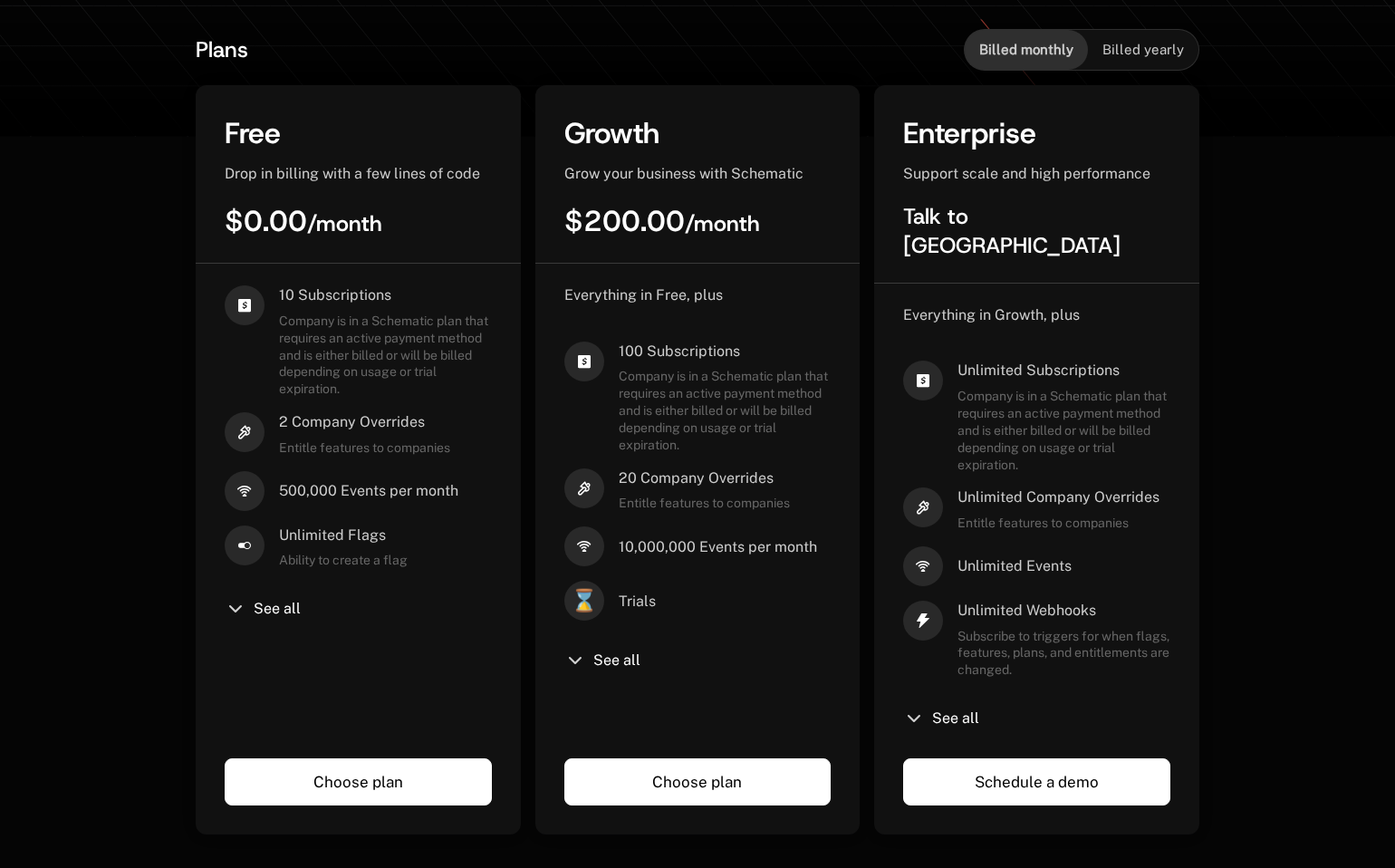
click at [1136, 49] on span "Billed yearly" at bounding box center [1143, 49] width 81 height 18
click at [1039, 44] on span "Billed monthly" at bounding box center [1026, 49] width 94 height 18
click at [1104, 56] on span "Billed yearly" at bounding box center [1143, 49] width 81 height 18
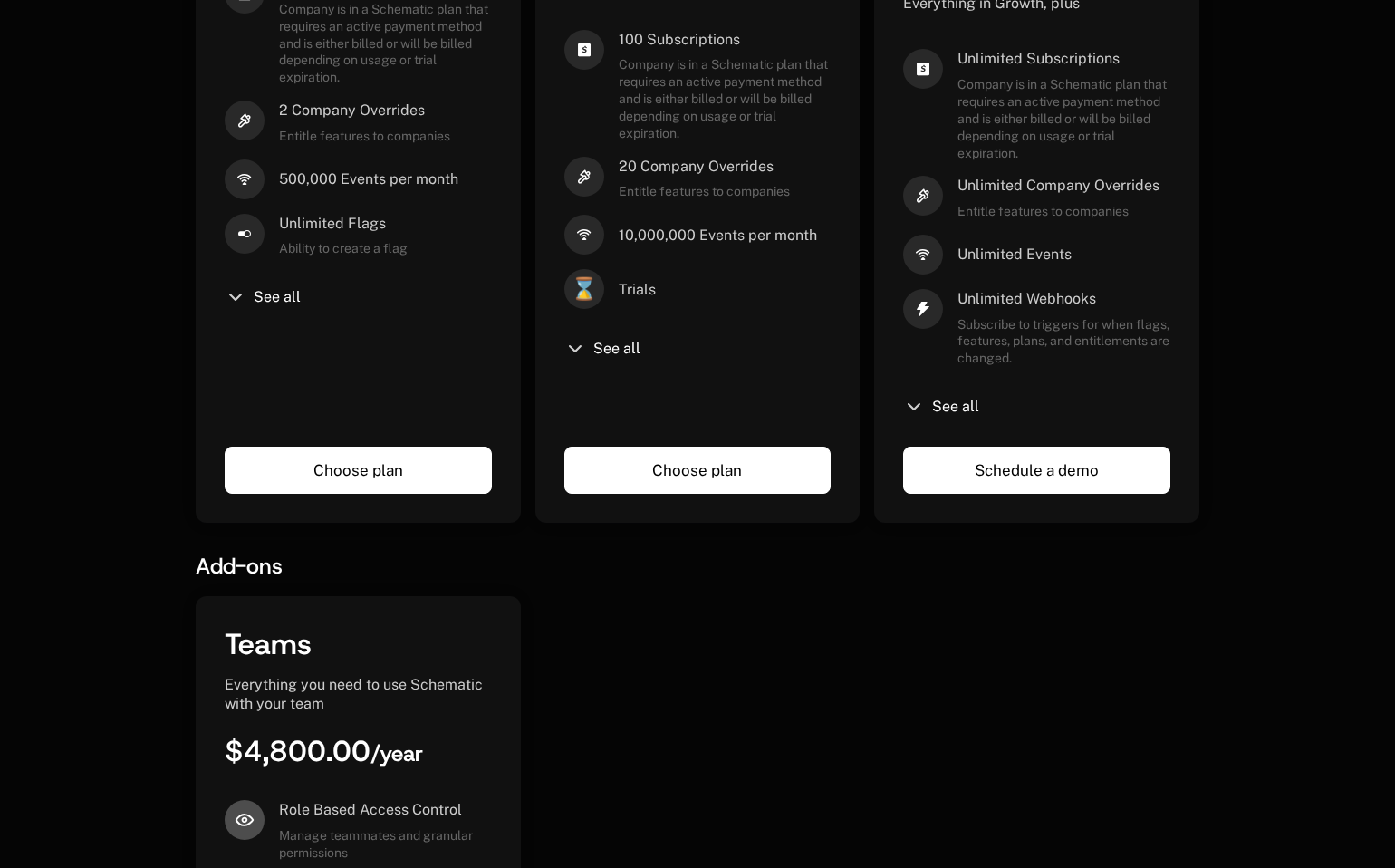
scroll to position [743, 8]
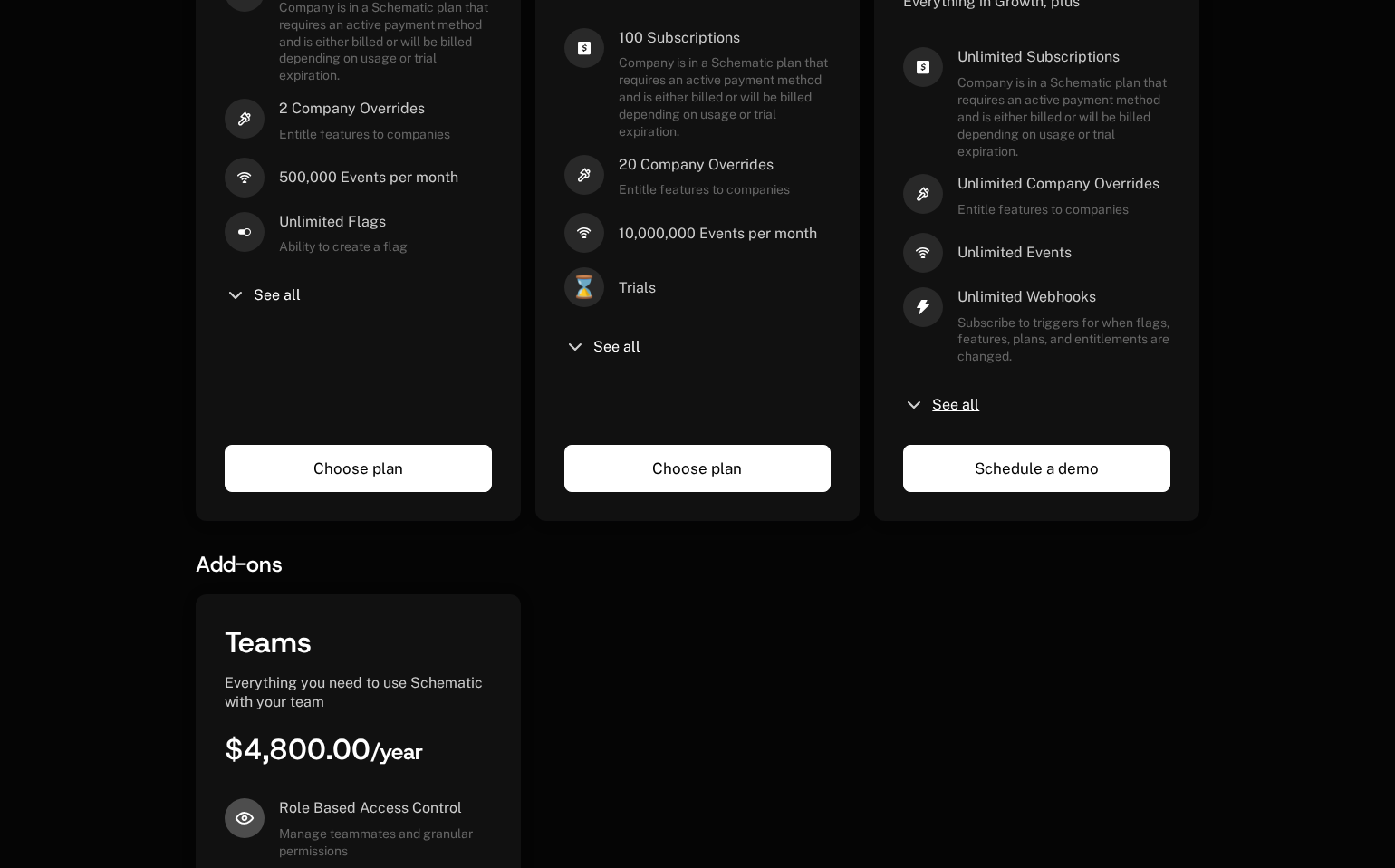
click at [946, 398] on span "See all" at bounding box center [956, 404] width 47 height 14
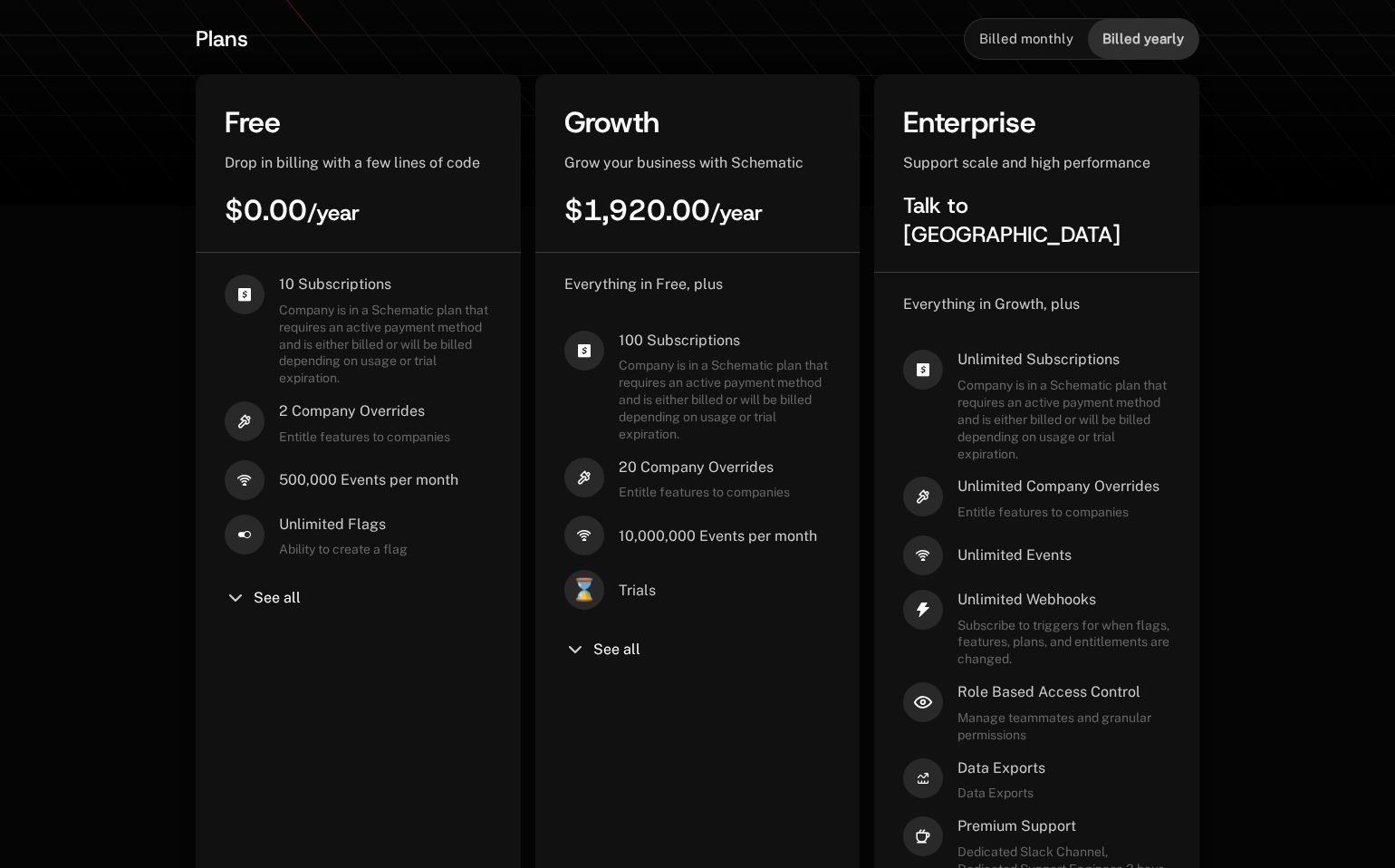
scroll to position [437, 11]
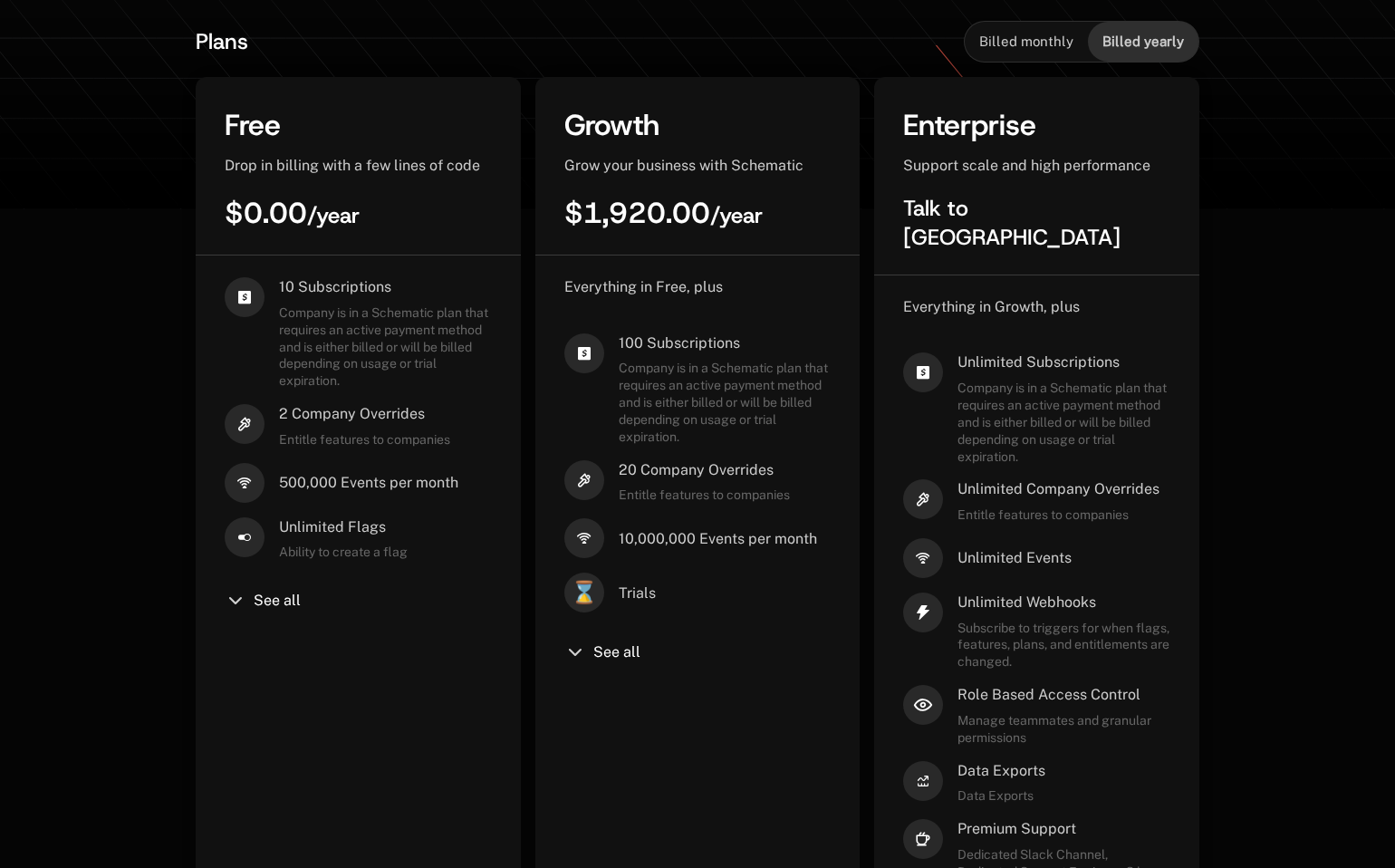
click at [1031, 44] on span "Billed monthly" at bounding box center [1026, 41] width 94 height 18
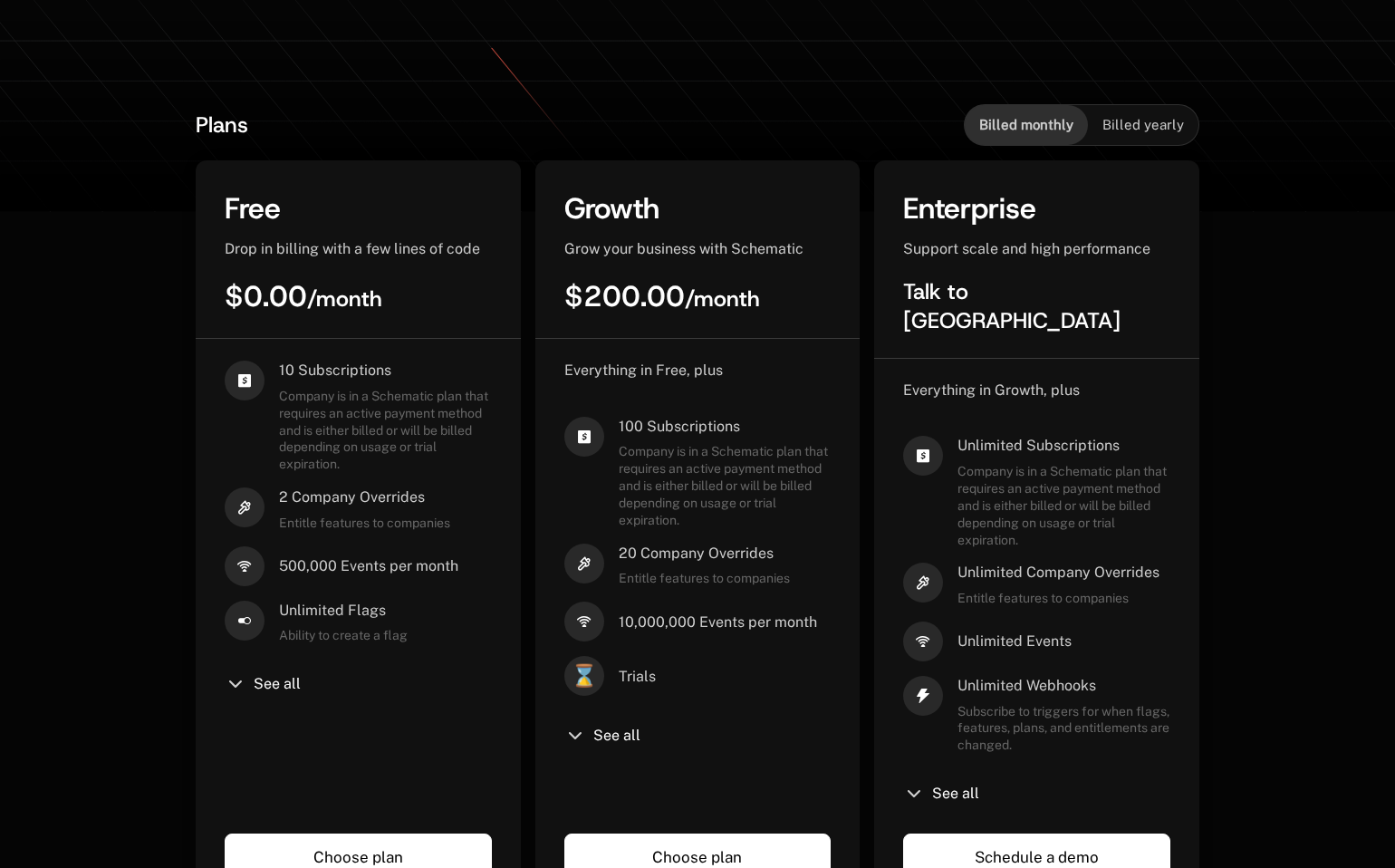
click at [1117, 123] on span "Billed yearly" at bounding box center [1143, 124] width 81 height 18
click at [1020, 111] on div "Billed monthly" at bounding box center [1026, 124] width 123 height 40
click at [1088, 112] on div "Billed yearly" at bounding box center [1142, 124] width 110 height 40
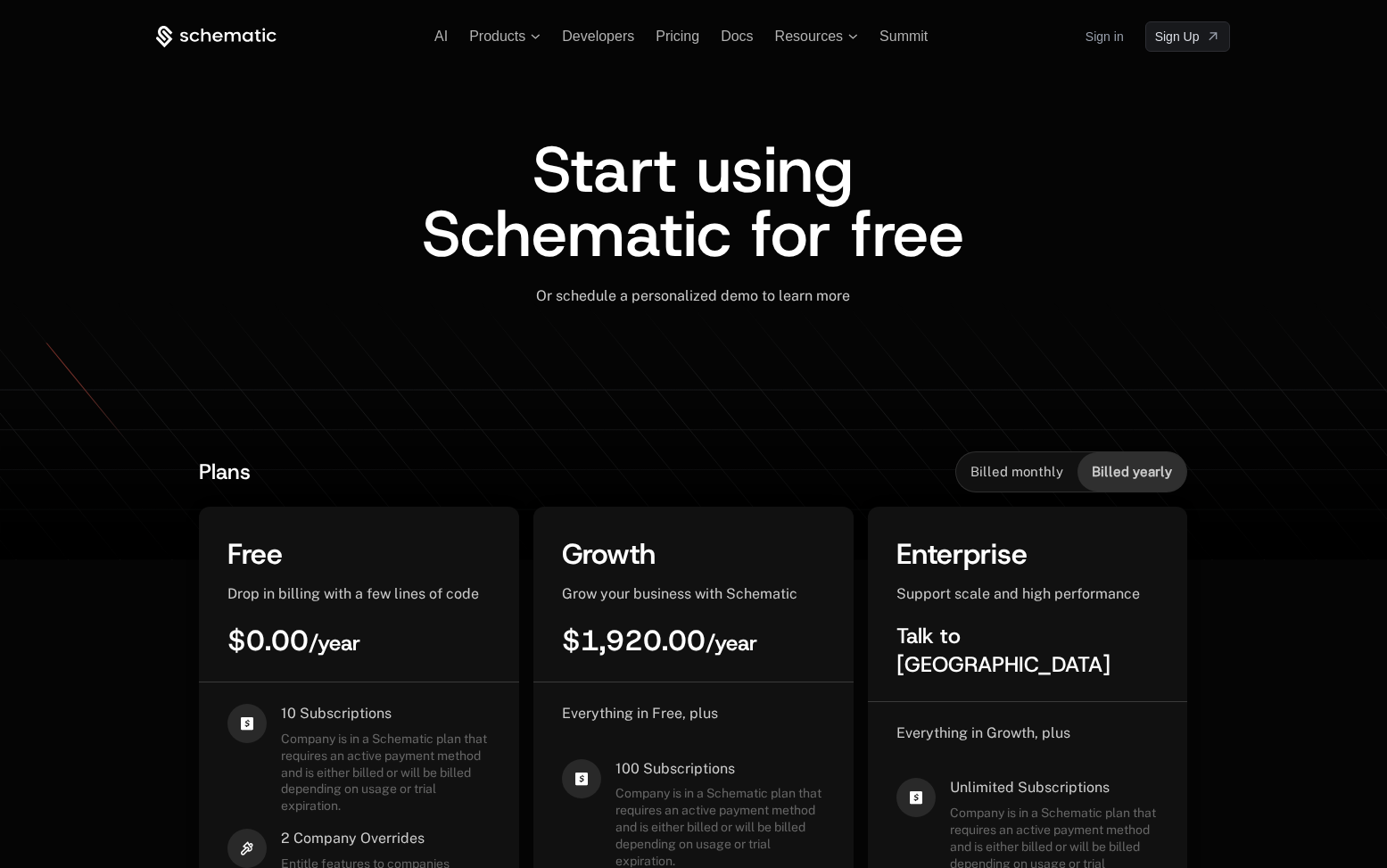
click at [255, 37] on icon at bounding box center [216, 37] width 121 height 22
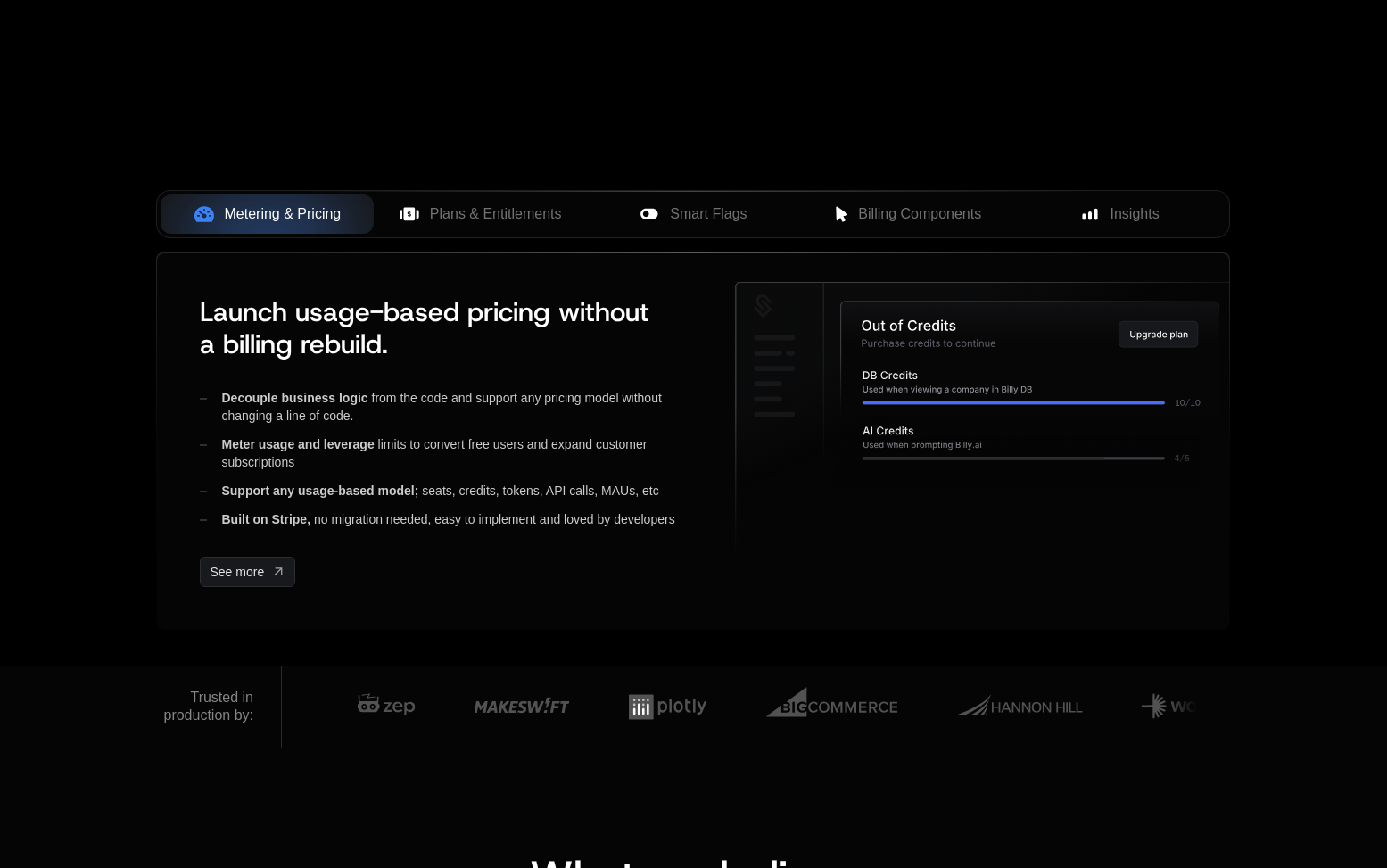
scroll to position [627, 0]
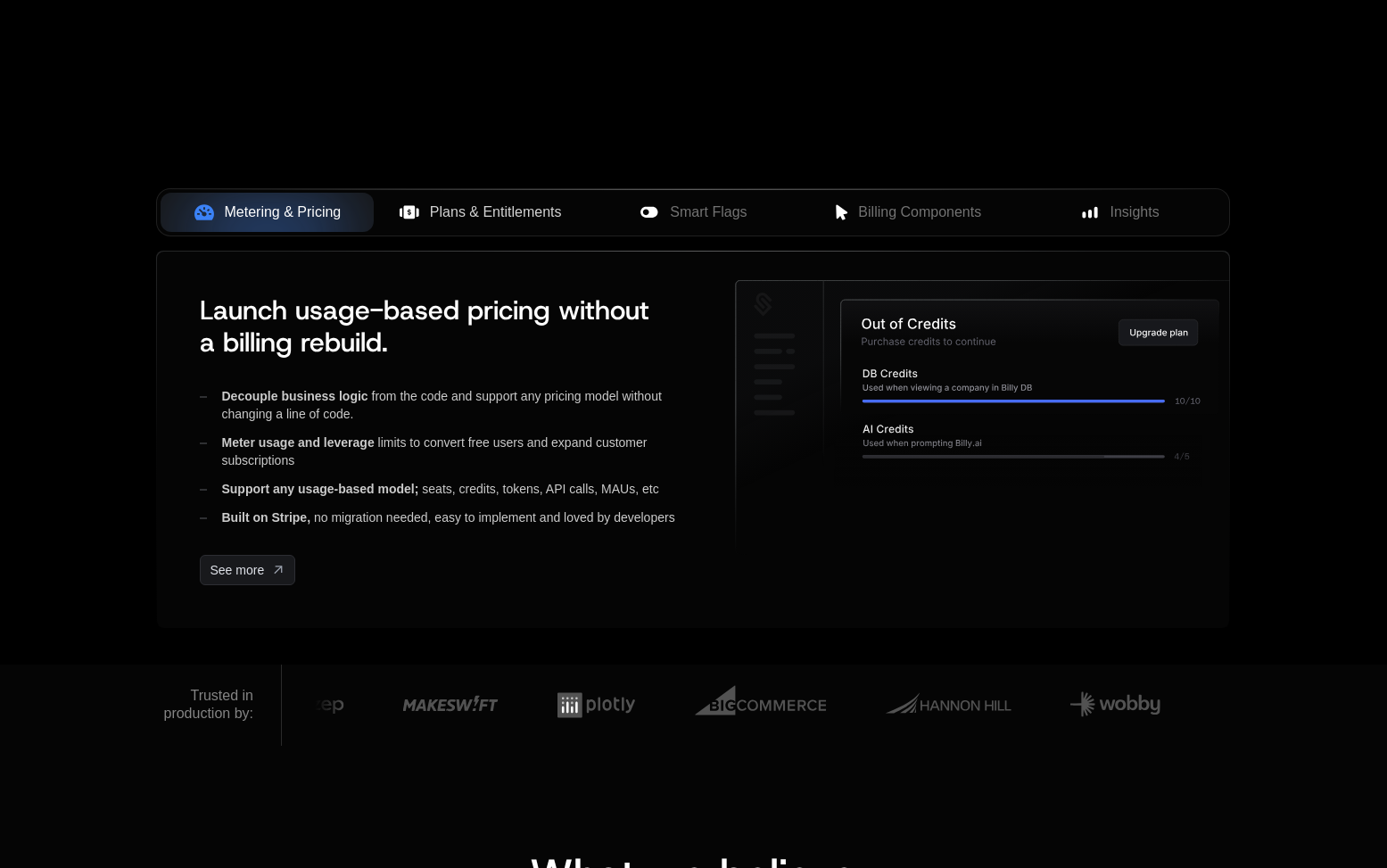
click at [482, 217] on span "Plans & Entitlements" at bounding box center [496, 212] width 132 height 21
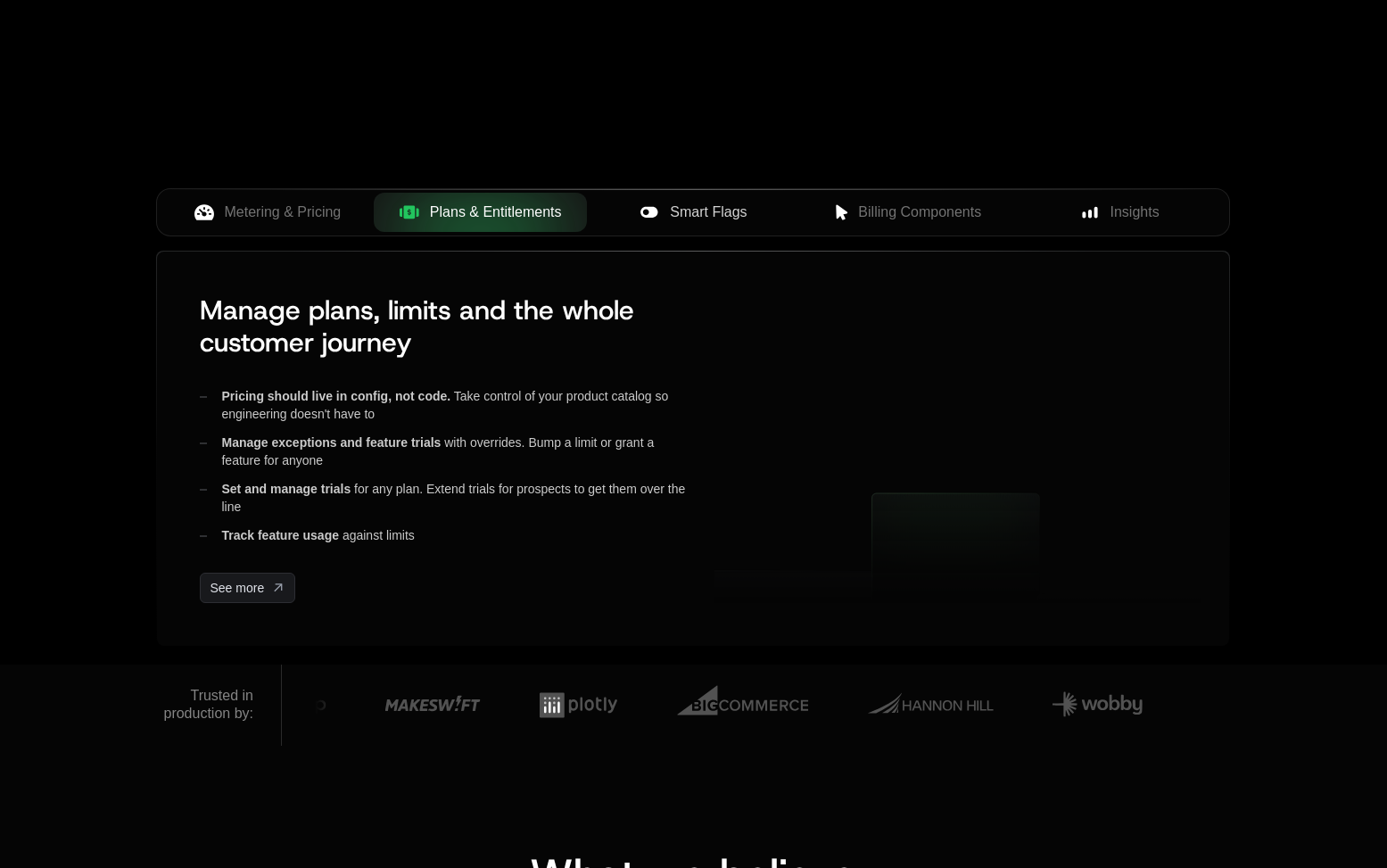
click at [659, 216] on div "Smart Flags" at bounding box center [694, 212] width 185 height 21
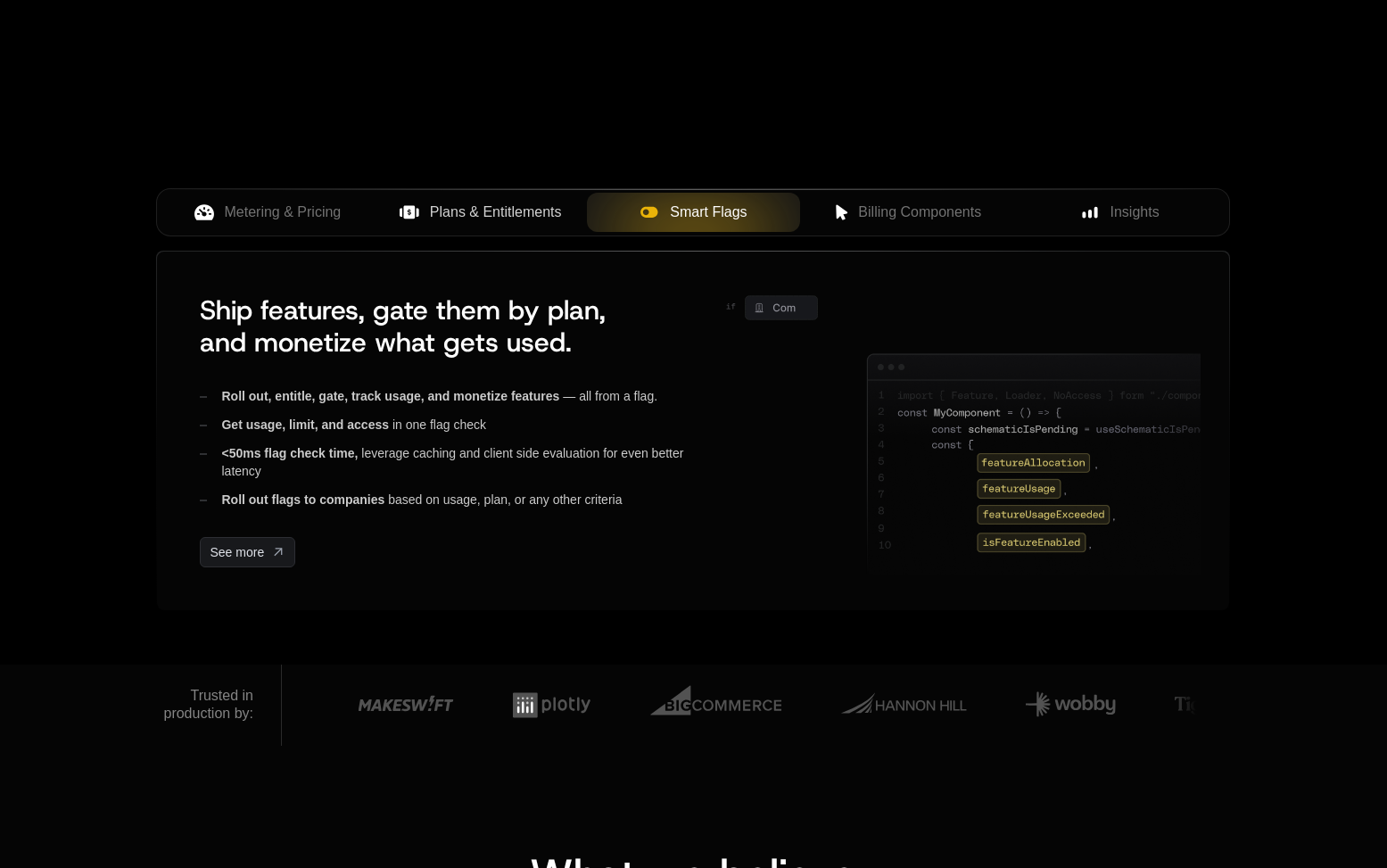
click at [883, 238] on div "Metering & Pricing Plans & Entitlements Smart Flags Billing Components Insights" at bounding box center [693, 219] width 1074 height 62
click at [883, 212] on span "Billing Components" at bounding box center [919, 212] width 123 height 21
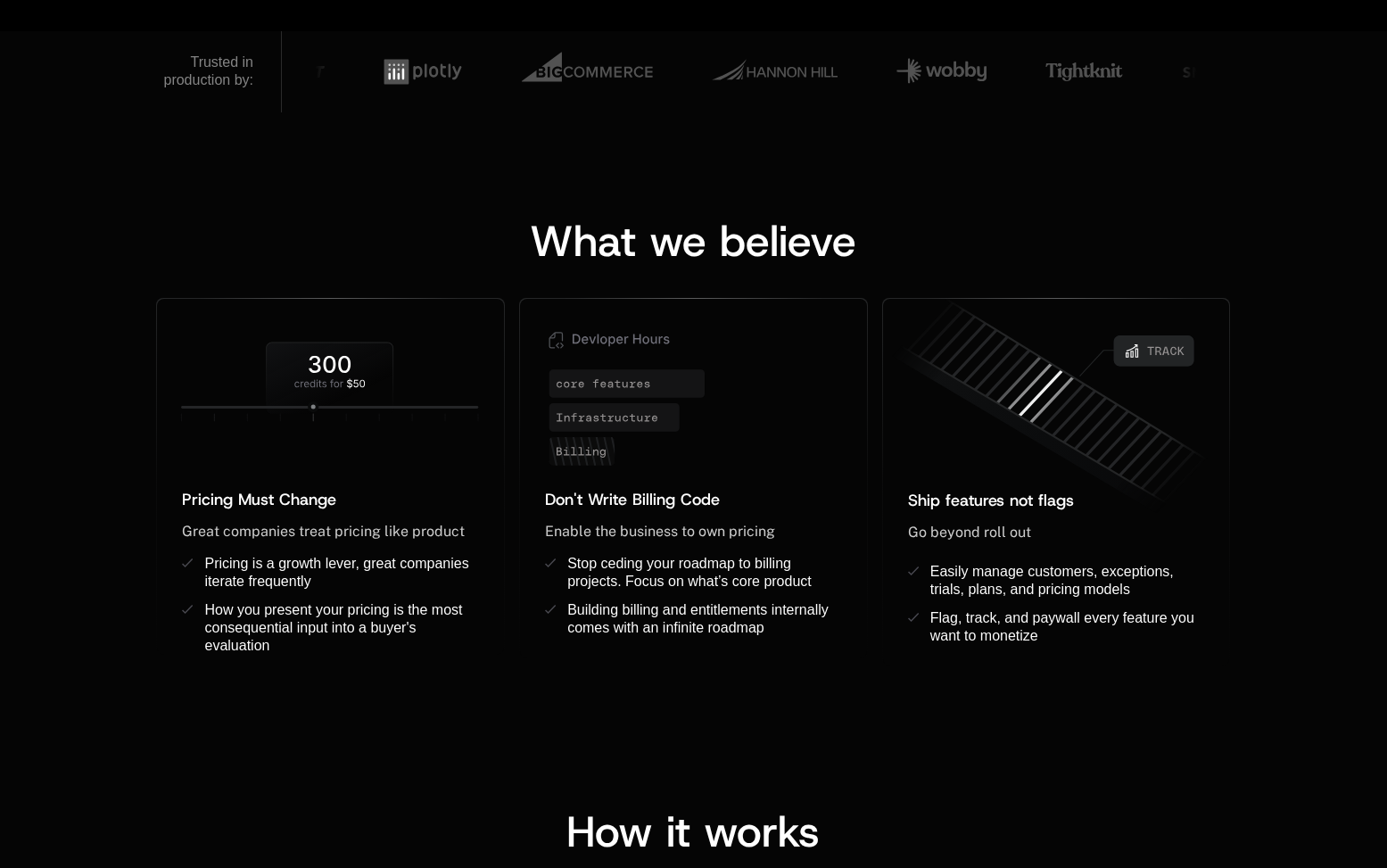
scroll to position [0, 0]
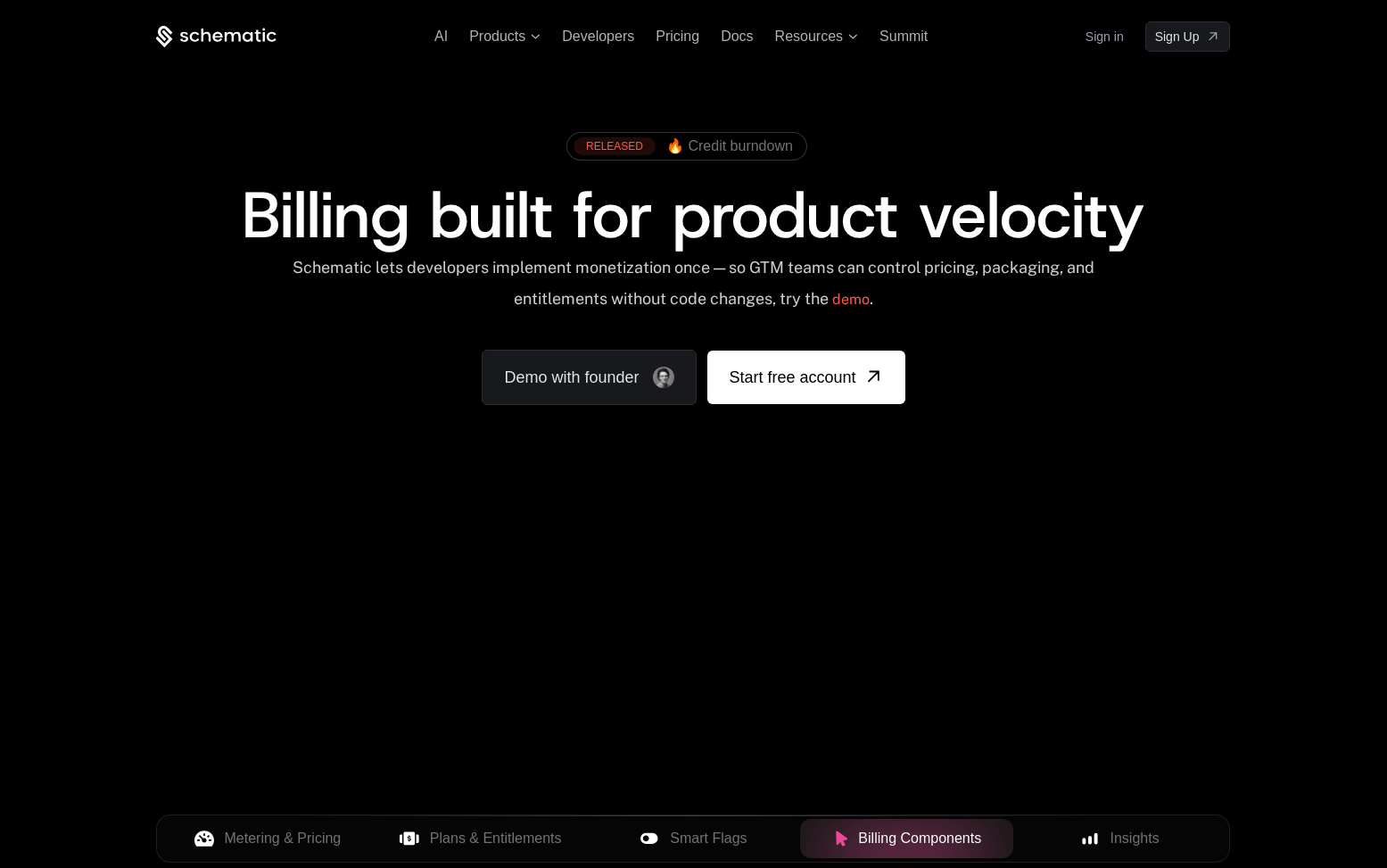
click at [671, 45] on div "AI Products Developers Pricing Docs Resources Summit Sign in Sign Up" at bounding box center [693, 36] width 1074 height 31
click at [674, 39] on span "Pricing" at bounding box center [677, 36] width 44 height 15
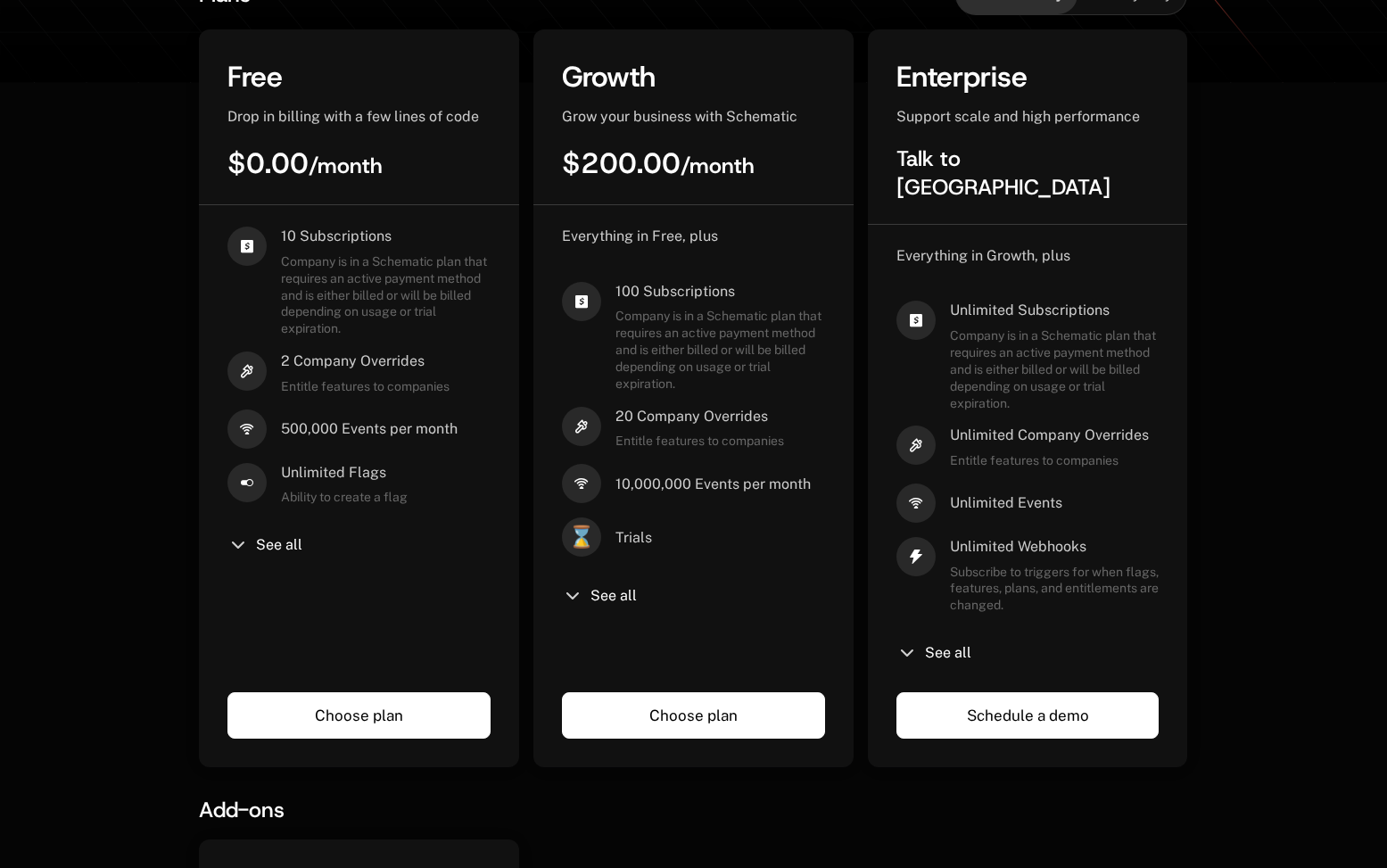
scroll to position [469, 0]
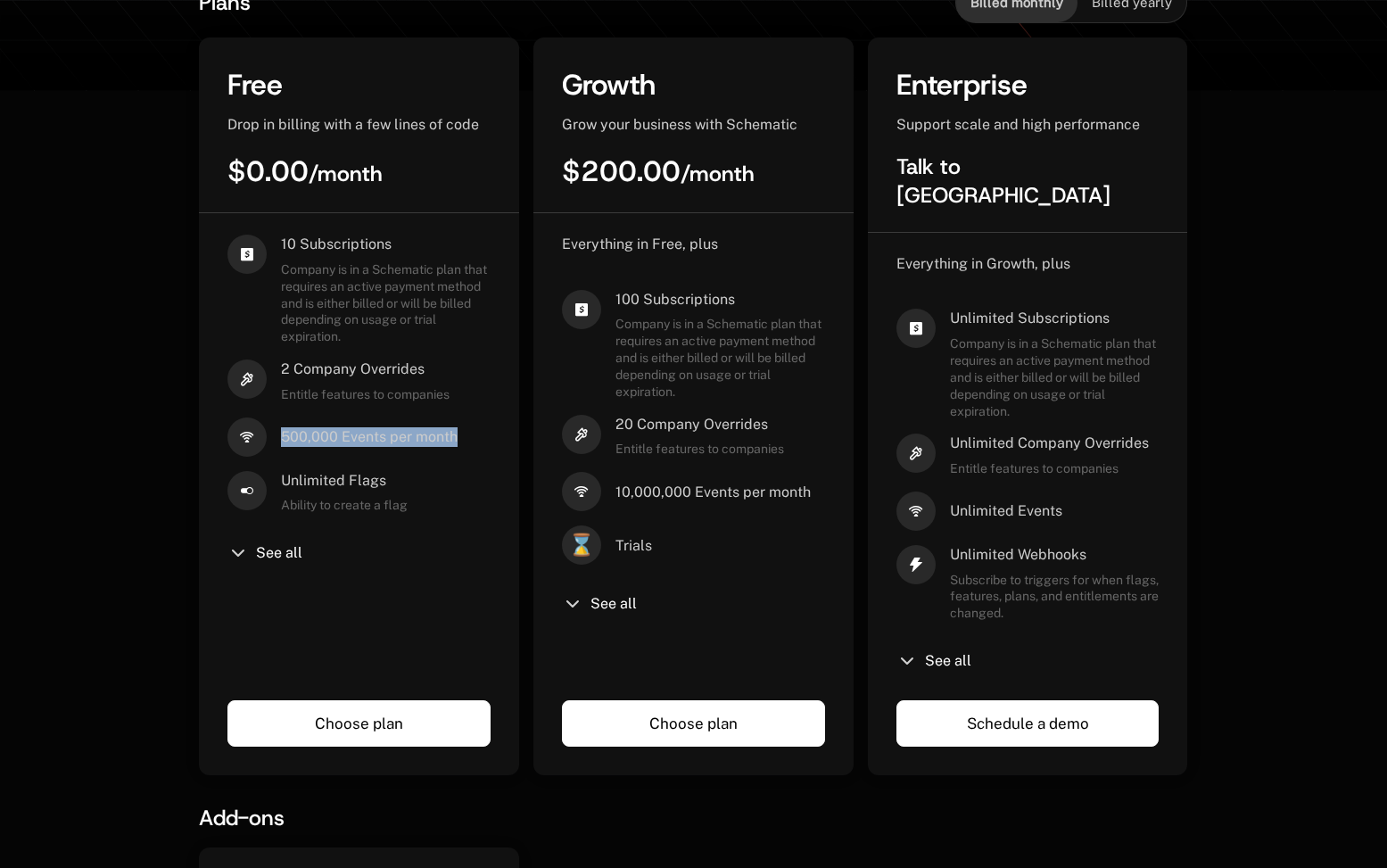
drag, startPoint x: 281, startPoint y: 440, endPoint x: 466, endPoint y: 443, distance: 185.0
click at [466, 443] on div "500,000 Events per month" at bounding box center [358, 437] width 263 height 39
click at [933, 654] on span "See all" at bounding box center [949, 660] width 46 height 14
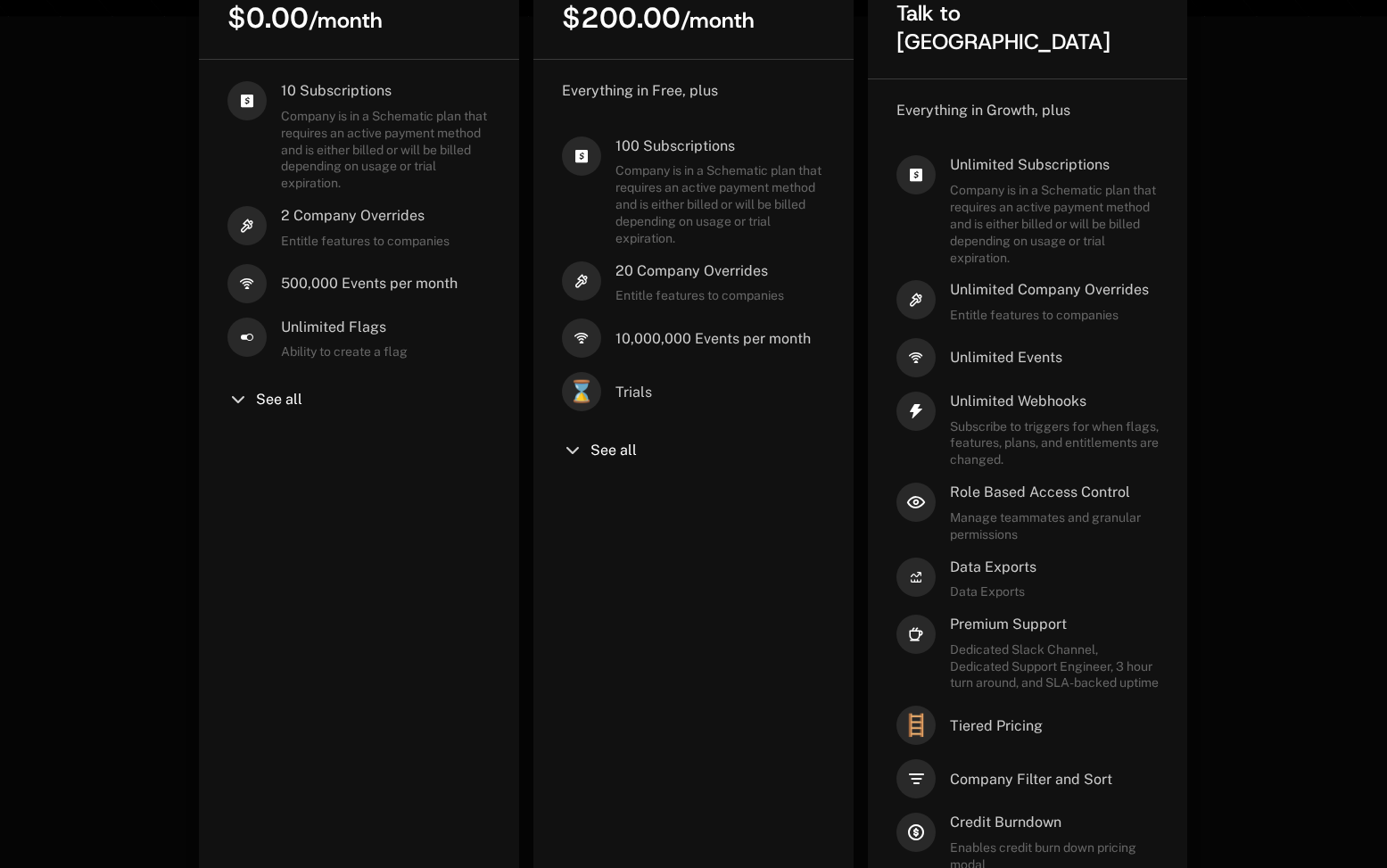
scroll to position [617, 0]
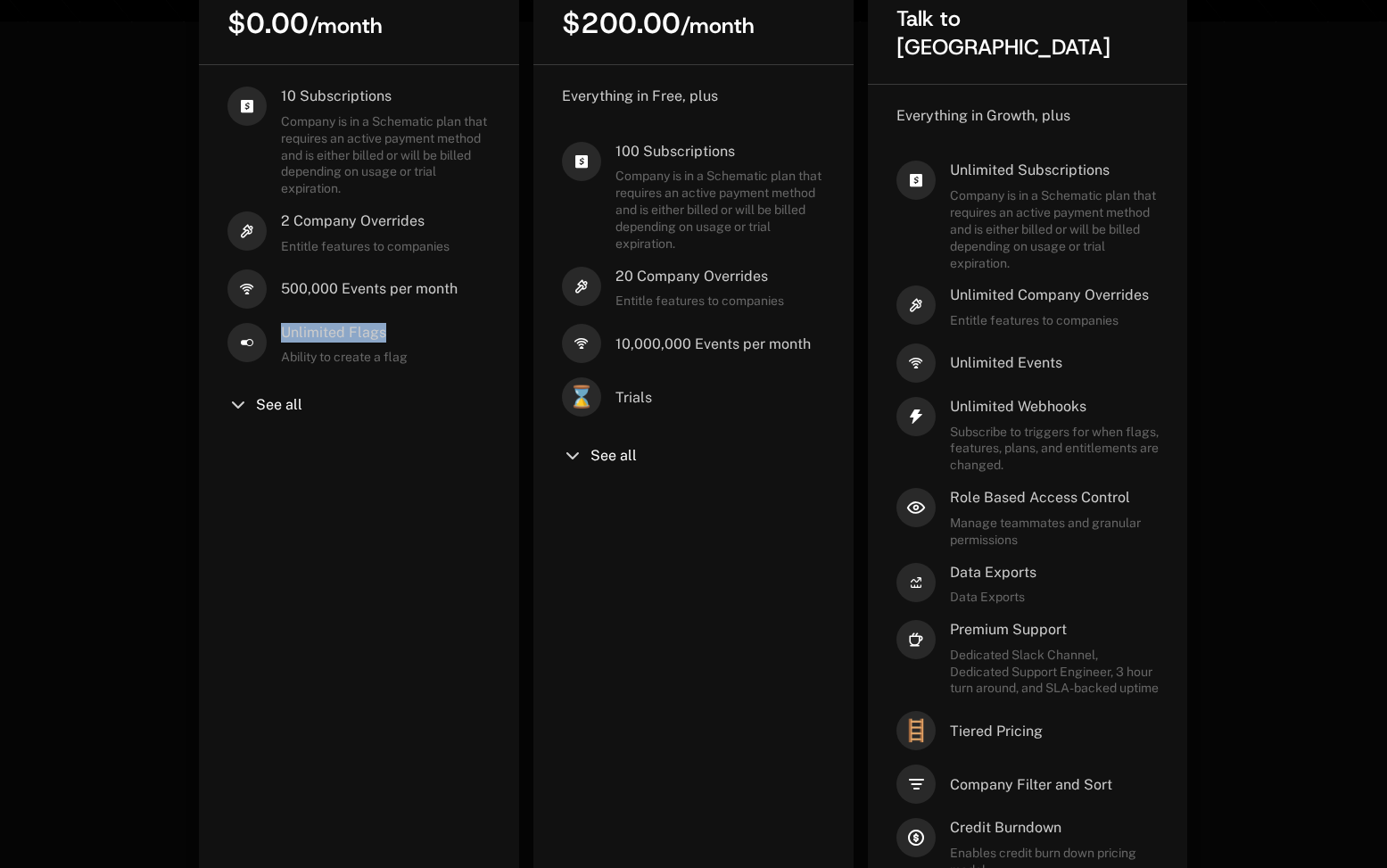
drag, startPoint x: 283, startPoint y: 330, endPoint x: 384, endPoint y: 331, distance: 101.0
click at [385, 330] on span "Unlimited Flags" at bounding box center [344, 332] width 126 height 19
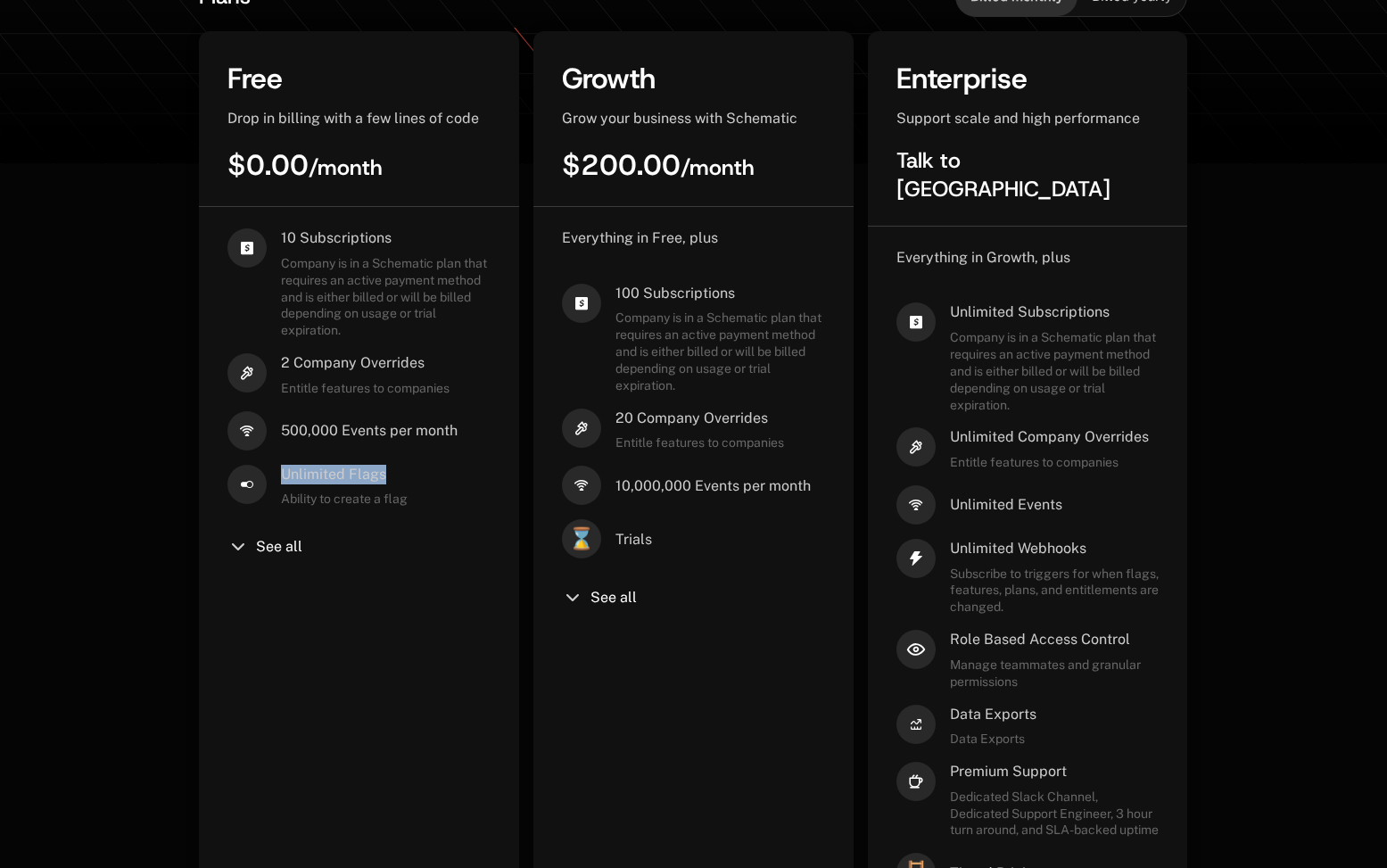
scroll to position [480, 0]
